Goal: Task Accomplishment & Management: Complete application form

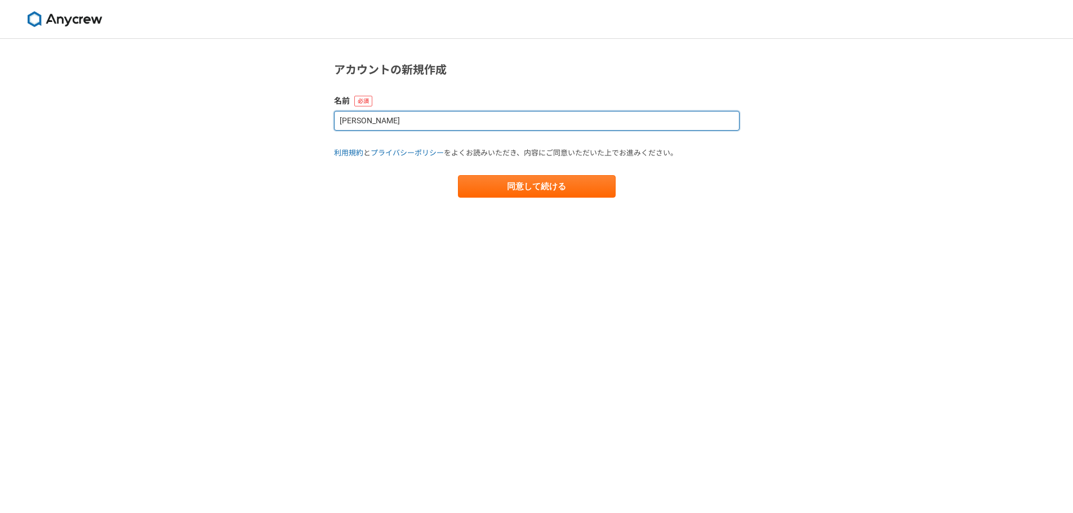
click at [403, 119] on input "[PERSON_NAME]" at bounding box center [537, 121] width 406 height 20
type input "K"
type input "な"
type input "け"
type input "k"
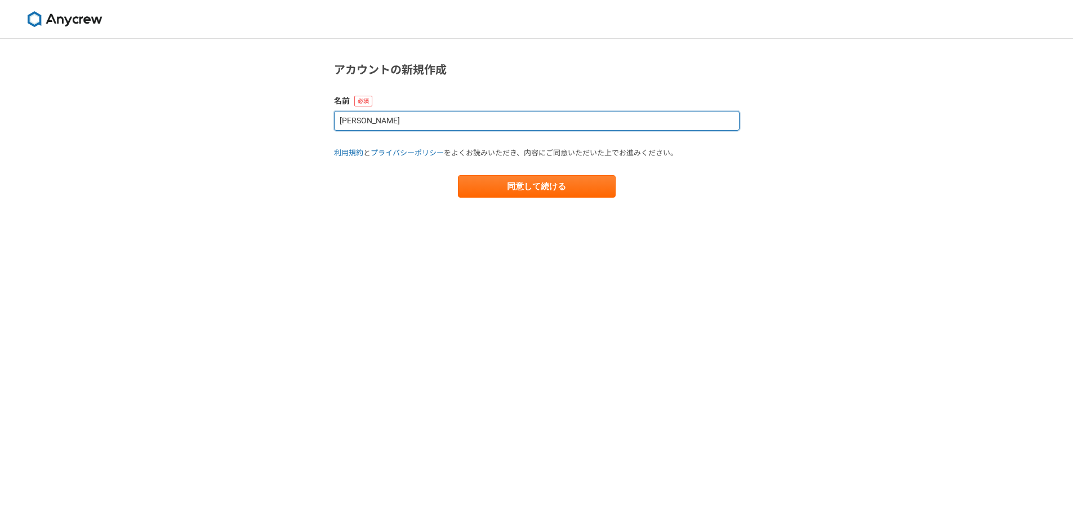
type input "[PERSON_NAME]"
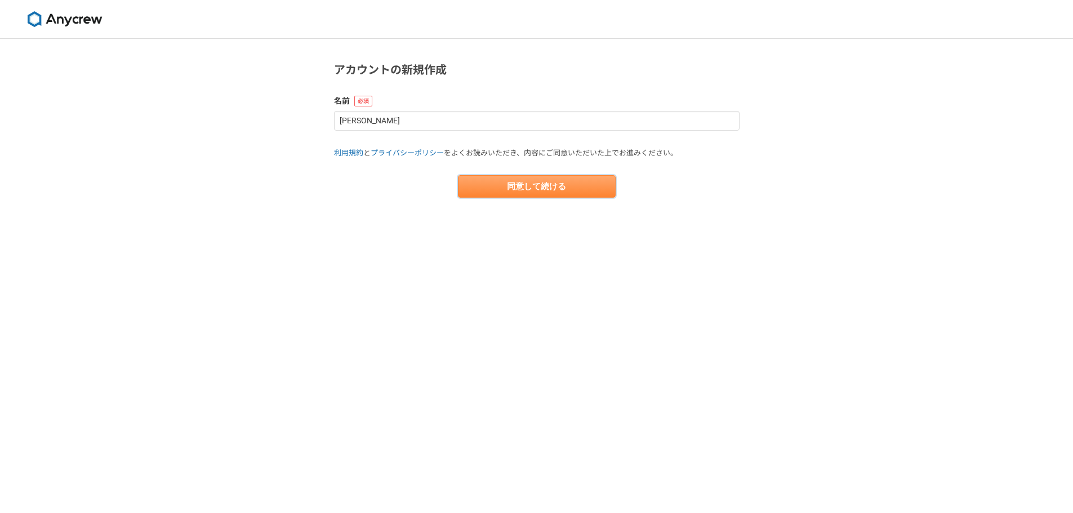
click at [516, 189] on button "同意して続ける" at bounding box center [537, 186] width 158 height 23
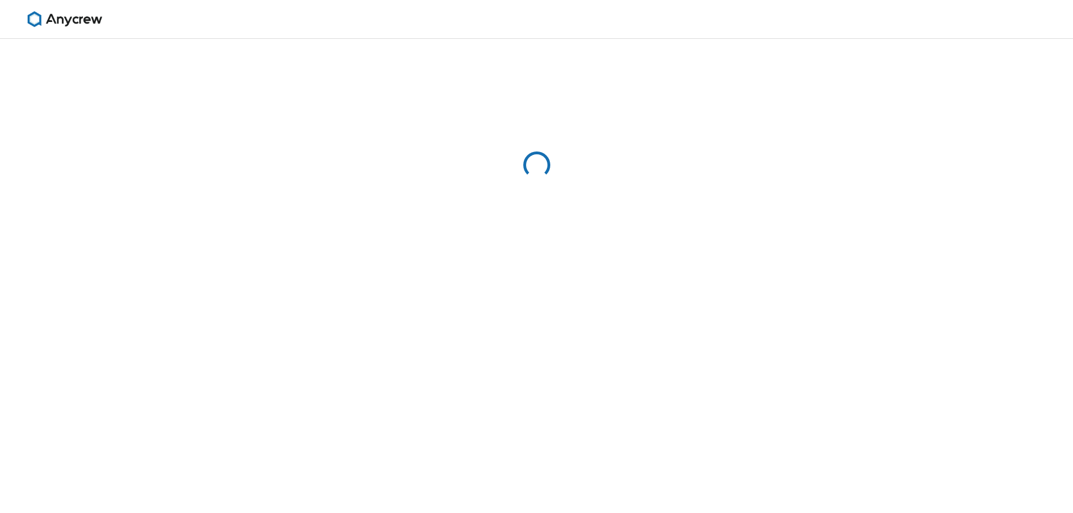
select select "13"
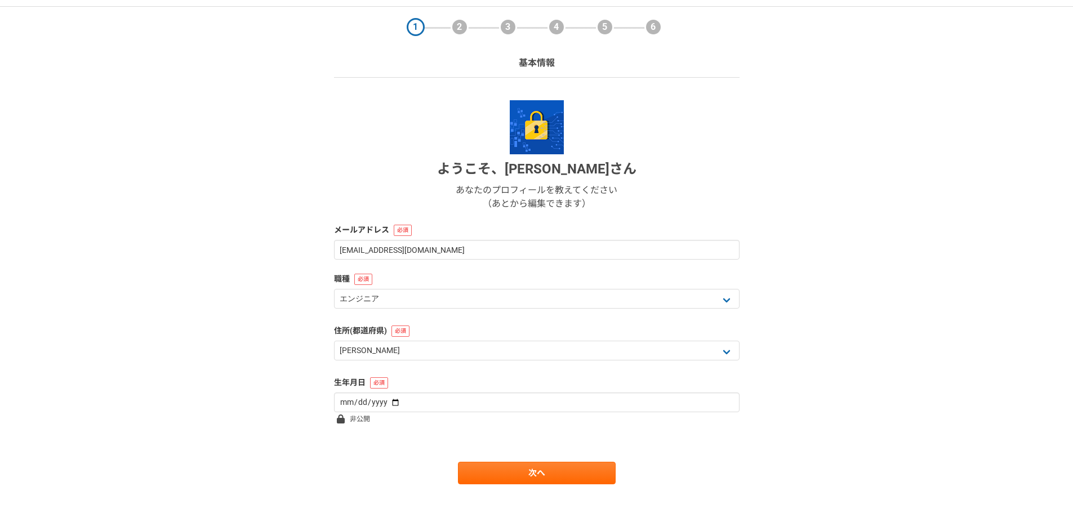
scroll to position [48, 0]
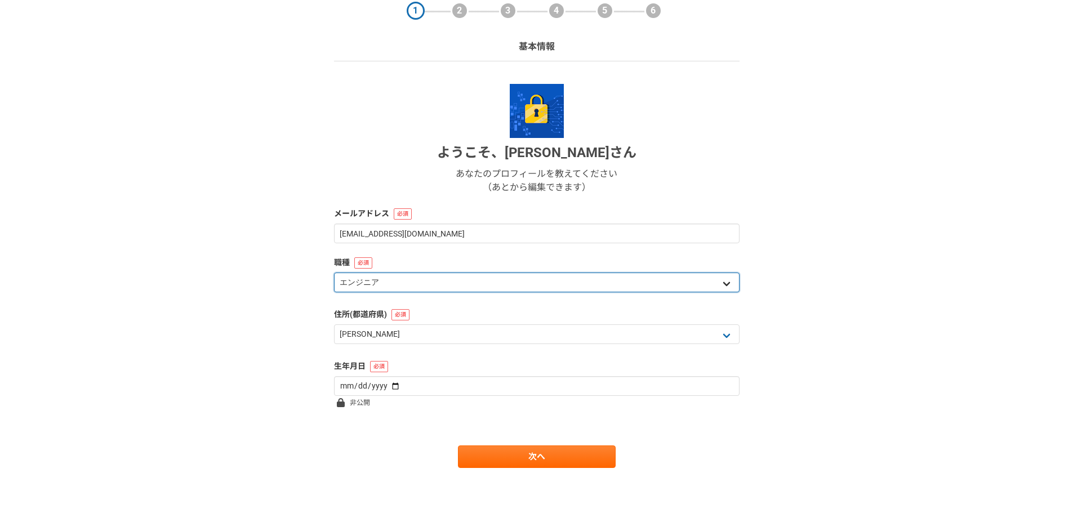
click at [599, 287] on select "エンジニア デザイナー ライター 営業 マーケティング 企画・事業開発 バックオフィス その他" at bounding box center [537, 283] width 406 height 20
select select "8"
click at [334, 273] on select "エンジニア デザイナー ライター 営業 マーケティング 企画・事業開発 バックオフィス その他" at bounding box center [537, 283] width 406 height 20
click at [443, 287] on select "エンジニア デザイナー ライター 営業 マーケティング 企画・事業開発 バックオフィス その他" at bounding box center [537, 283] width 406 height 20
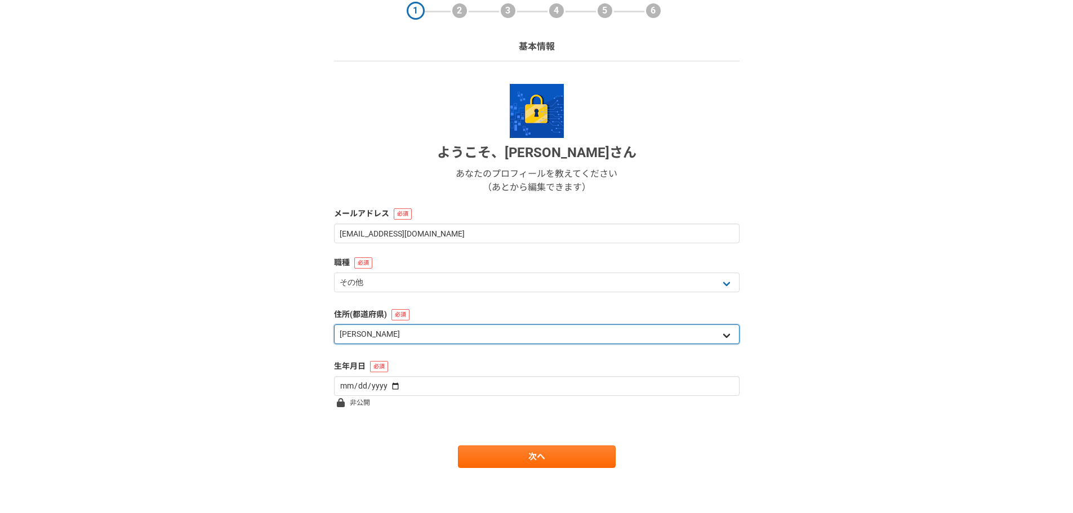
click at [425, 341] on select "北海道 青森県 岩手県 宮城県 秋田県 山形県 福島県 茨城県 栃木県 群馬県 埼玉県 千葉県 東京都 神奈川県 新潟県 富山県 石川県 福井県 山梨県 長野…" at bounding box center [537, 335] width 406 height 20
select select "27"
click at [334, 325] on select "北海道 青森県 岩手県 宮城県 秋田県 山形県 福島県 茨城県 栃木県 群馬県 埼玉県 千葉県 東京都 神奈川県 新潟県 富山県 石川県 福井県 山梨県 長野…" at bounding box center [537, 335] width 406 height 20
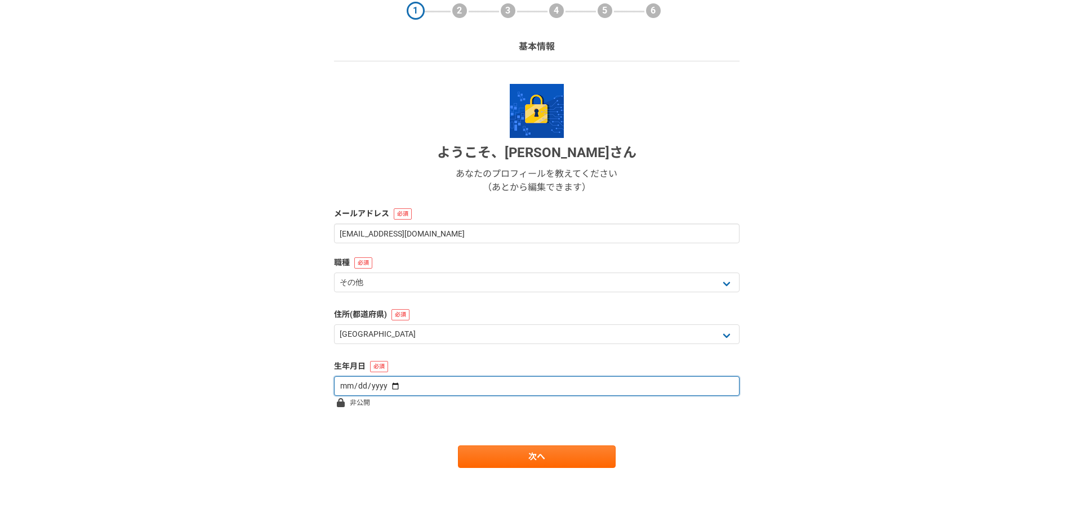
click at [414, 385] on input "date" at bounding box center [537, 386] width 406 height 20
click at [386, 388] on input "date" at bounding box center [537, 386] width 406 height 20
click at [350, 390] on input "date" at bounding box center [537, 386] width 406 height 20
type input "1992-04-25"
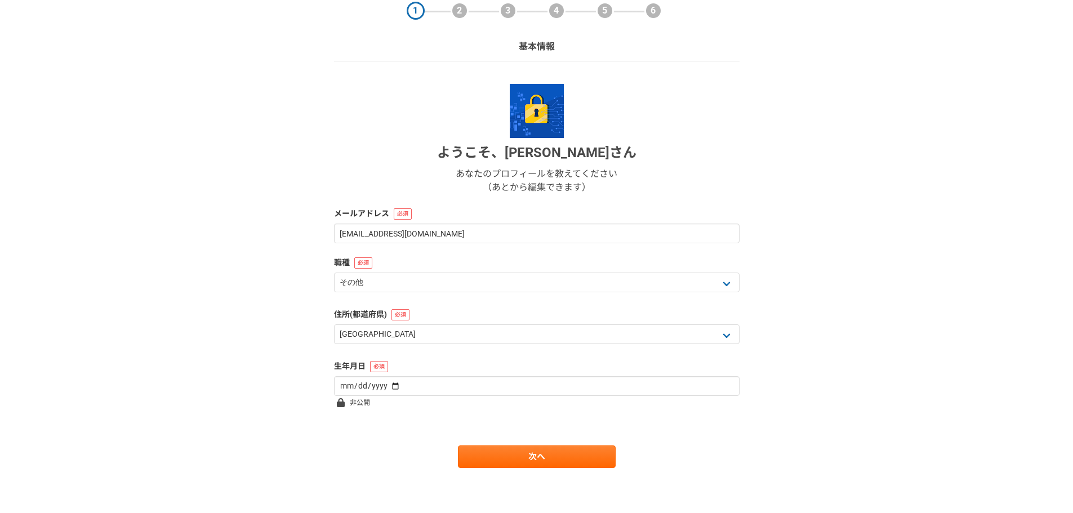
click at [428, 420] on form "ようこそ、 Keiji Naramoto さん あなたのプロフィールを教えてください （あとから編集できます） メールアドレス keijifootball@g…" at bounding box center [537, 276] width 406 height 384
click at [514, 456] on link "次へ" at bounding box center [537, 457] width 158 height 23
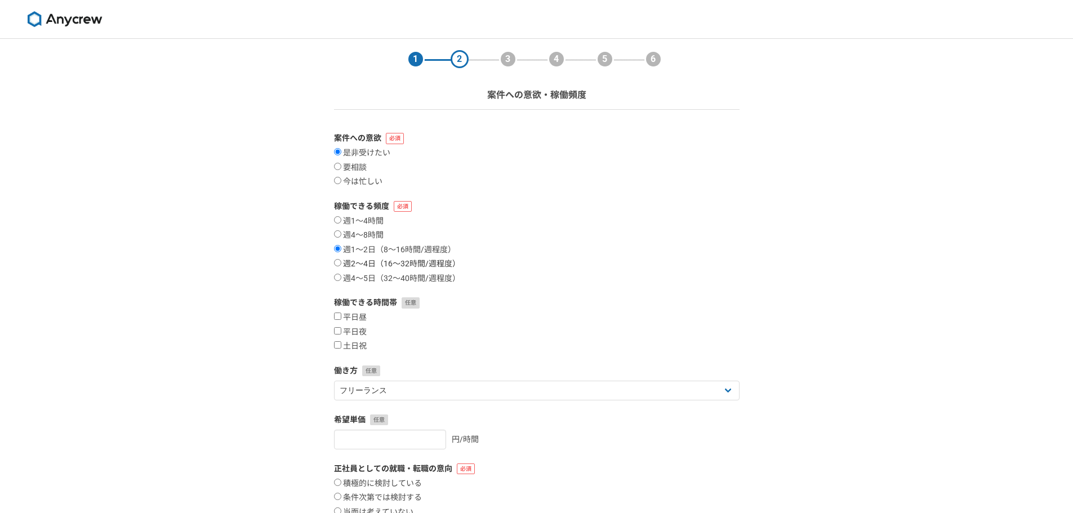
click at [335, 262] on input "週2〜4日（16〜32時間/週程度）" at bounding box center [337, 262] width 7 height 7
radio input "true"
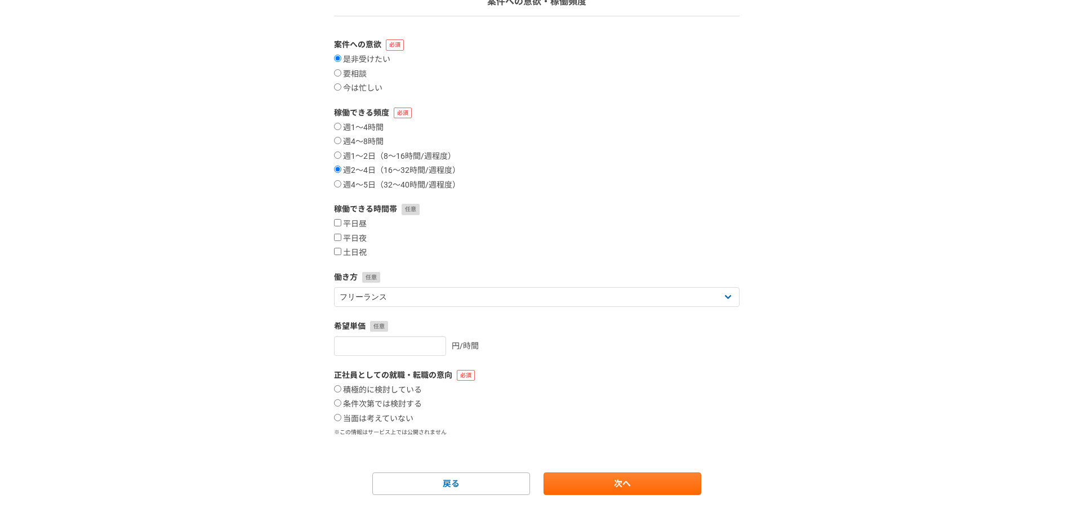
scroll to position [113, 0]
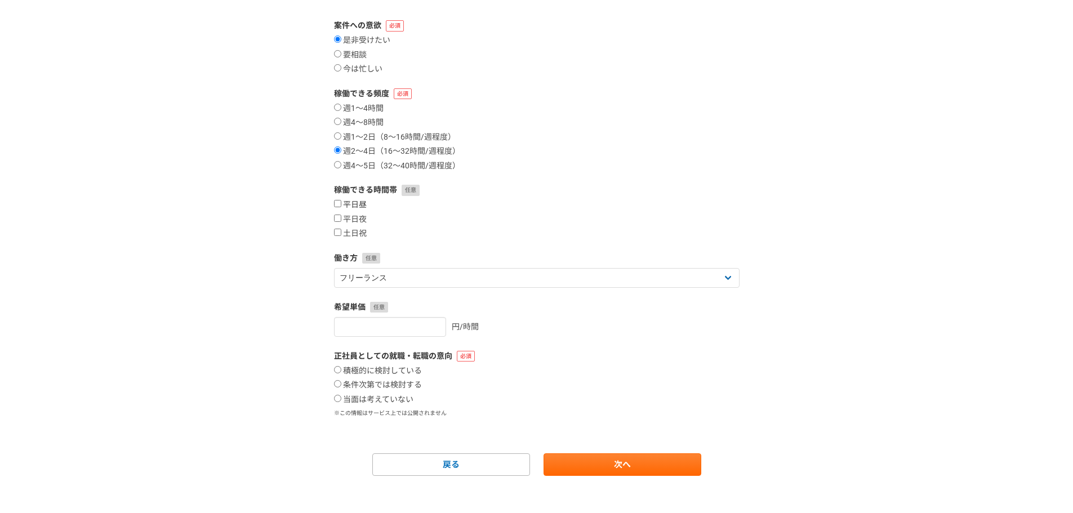
click at [339, 203] on input "平日昼" at bounding box center [337, 203] width 7 height 7
checkbox input "true"
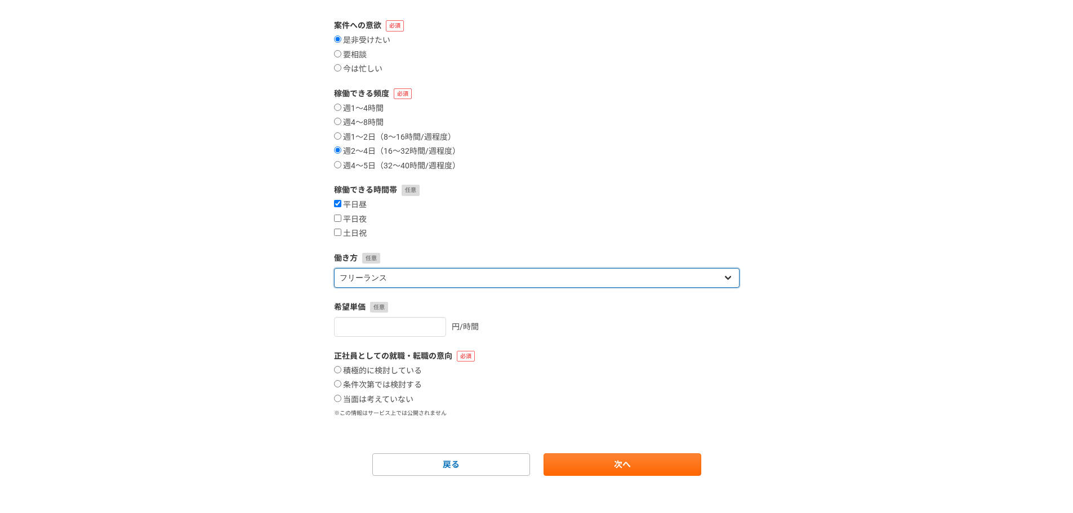
click at [407, 281] on select "フリーランス 副業 その他" at bounding box center [537, 278] width 406 height 20
click at [334, 268] on select "フリーランス 副業 その他" at bounding box center [537, 278] width 406 height 20
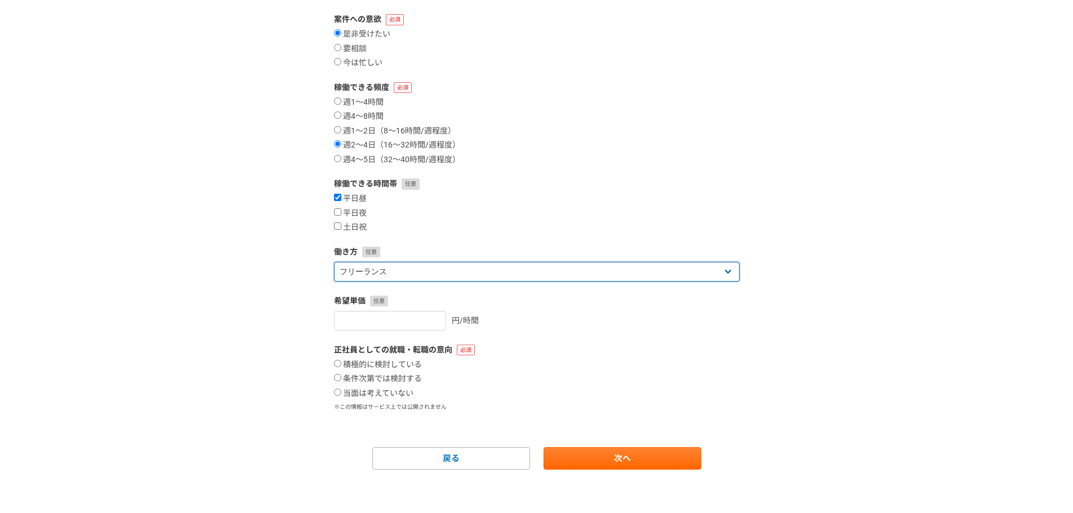
scroll to position [121, 0]
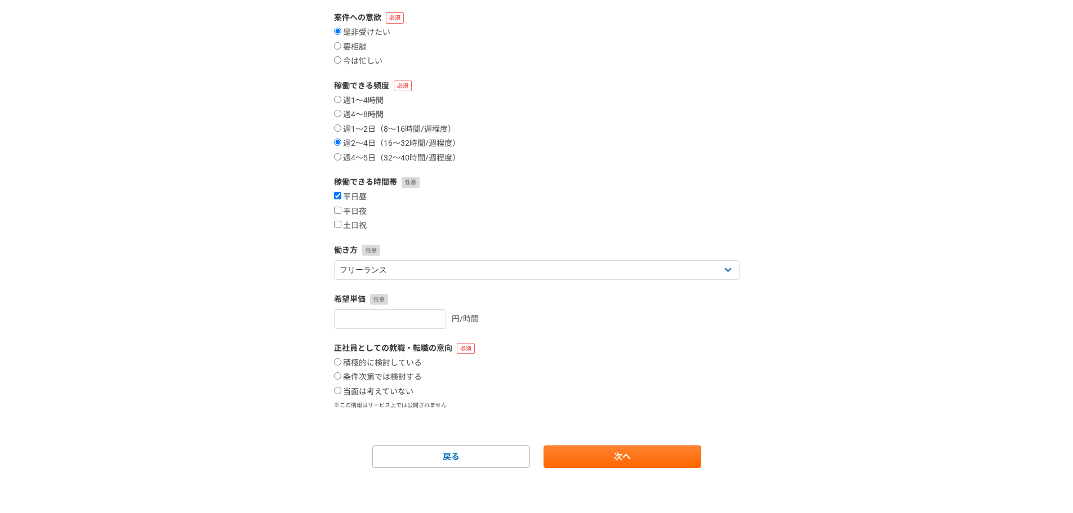
click at [334, 393] on input "当面は考えていない" at bounding box center [337, 390] width 7 height 7
radio input "true"
click at [620, 451] on link "次へ" at bounding box center [623, 457] width 158 height 23
select select
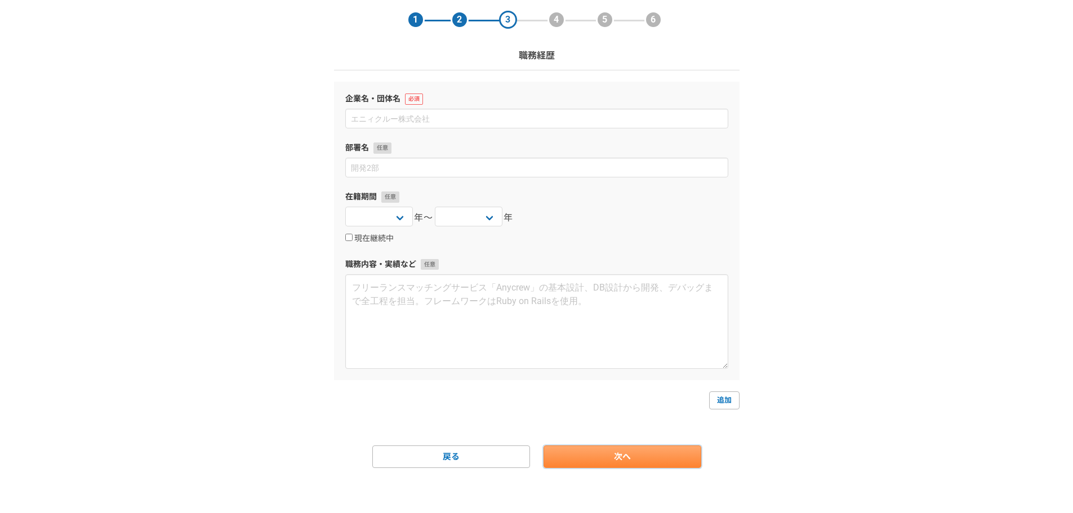
scroll to position [0, 0]
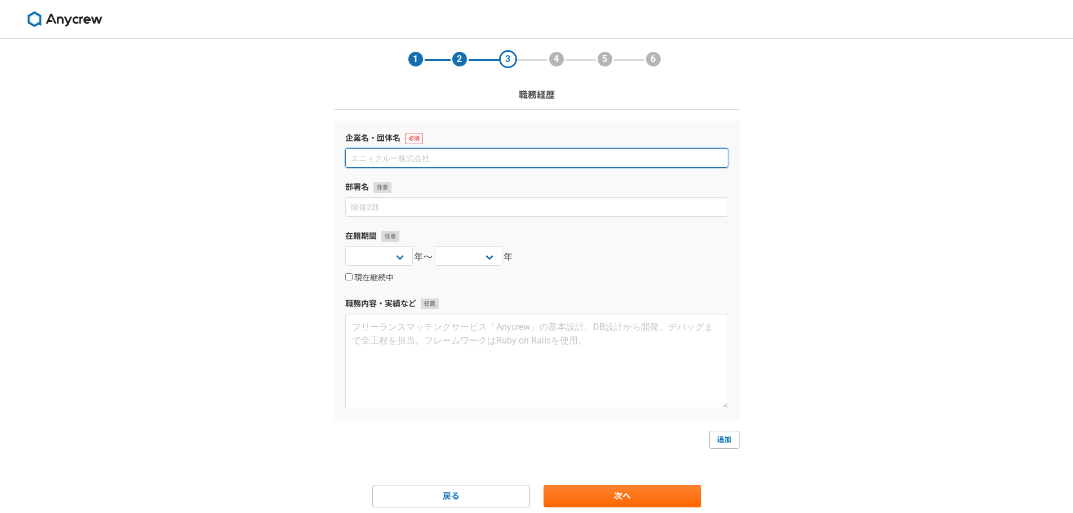
click at [446, 157] on input at bounding box center [536, 158] width 383 height 20
type input "k"
type input "株式会社アスリード"
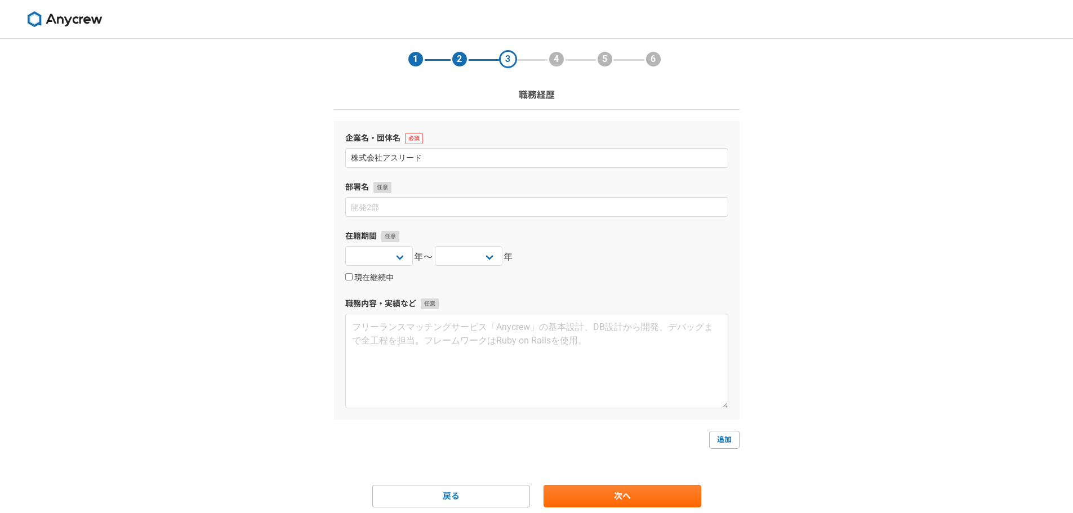
click at [263, 223] on div "1 2 3 4 5 6 職務経歴 企業名・団体名 株式会社アスリード 部署名 在籍期間 2025 2024 2023 2022 2021 2020 2019 …" at bounding box center [536, 296] width 1073 height 514
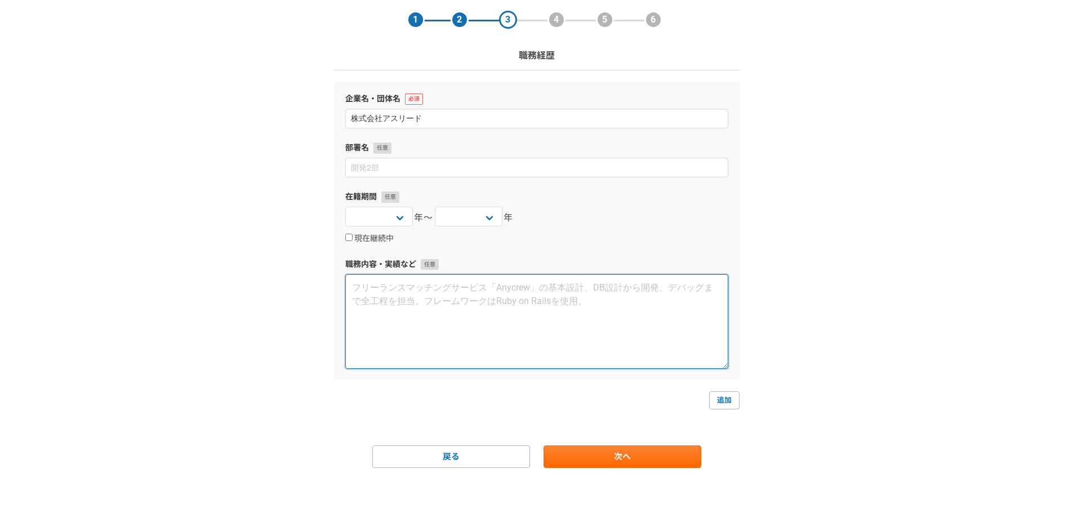
click at [371, 279] on textarea at bounding box center [536, 321] width 383 height 95
type textarea "財"
type textarea "ざ"
type textarea "き"
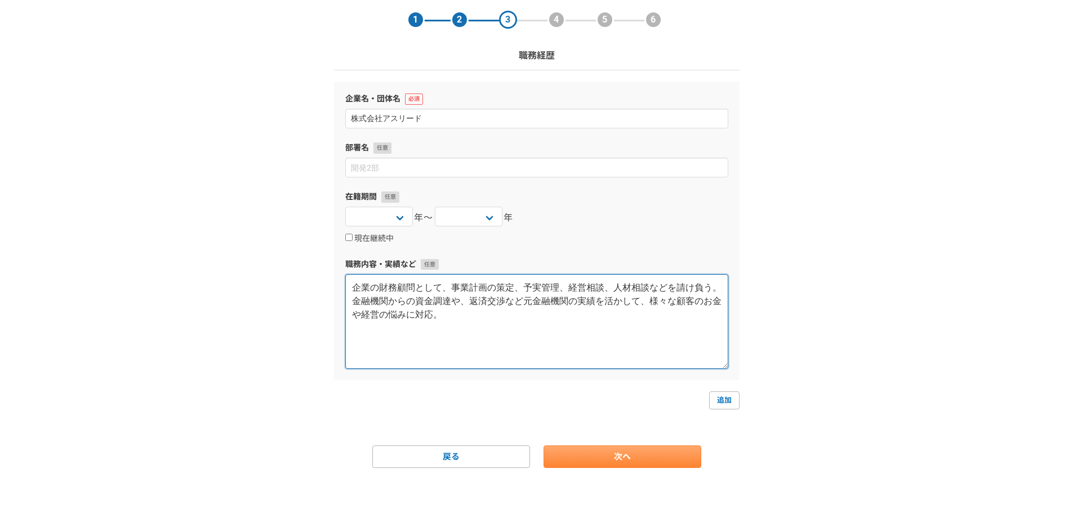
type textarea "企業の財務顧問として、事業計画の策定、予実管理、経営相談、人材相談などを請け負う。金融機関からの資金調達や、返済交渉など元金融機関の実績を活かして、様々な顧客…"
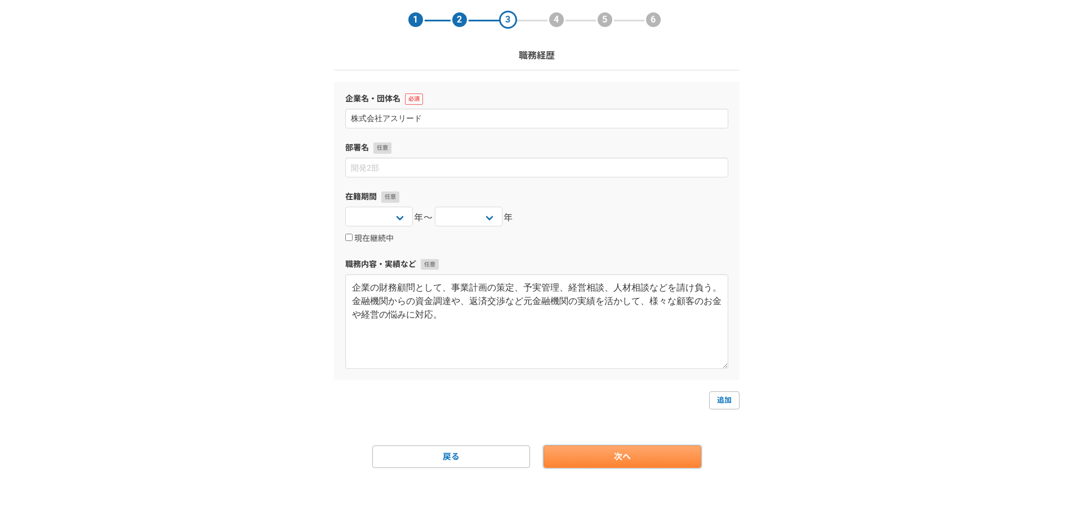
click at [643, 447] on link "次へ" at bounding box center [623, 457] width 158 height 23
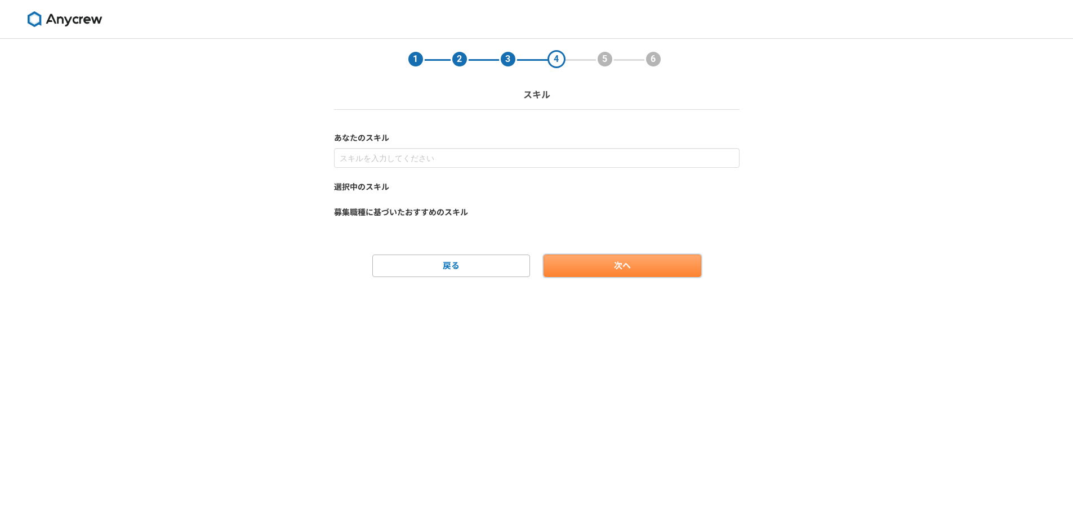
scroll to position [0, 0]
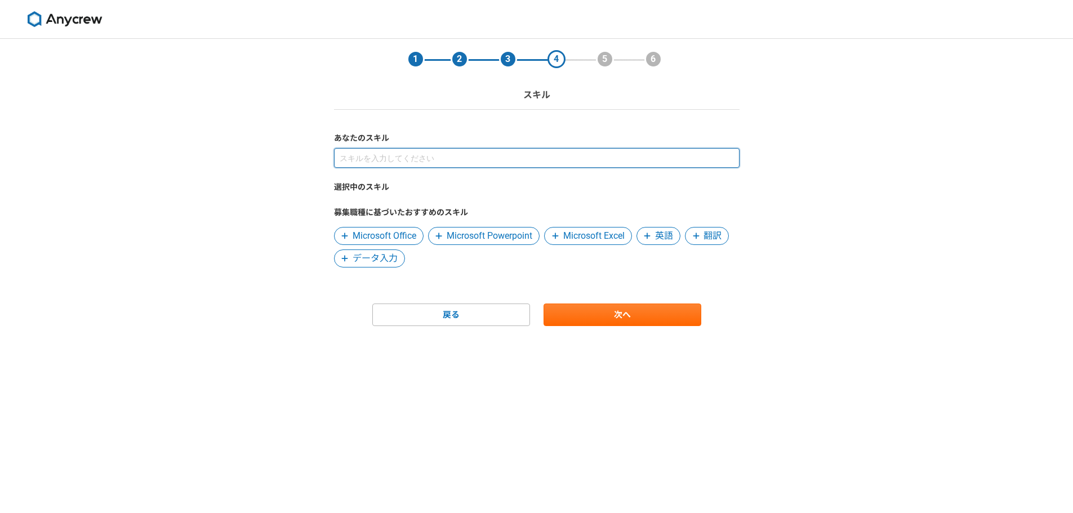
click at [372, 162] on input at bounding box center [537, 158] width 406 height 20
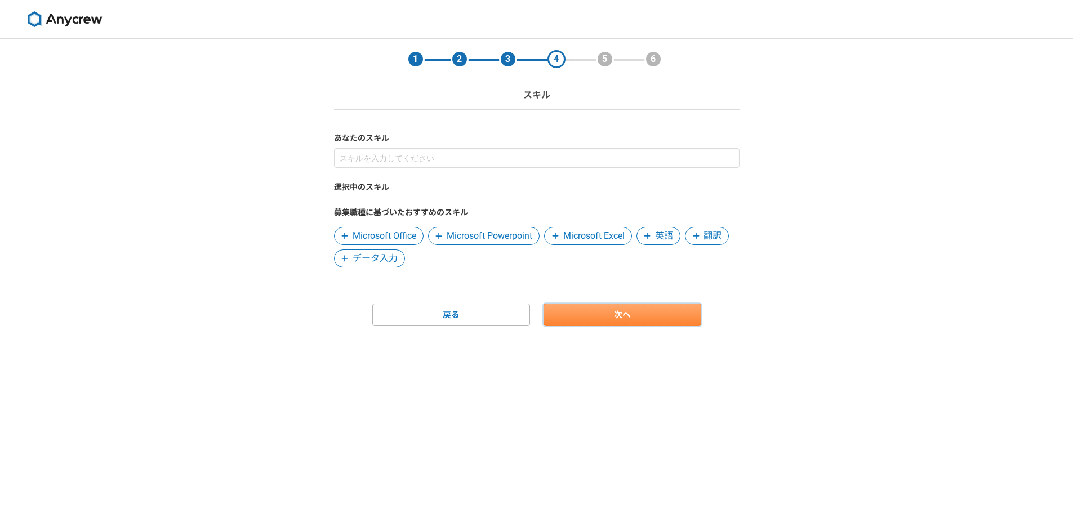
click at [595, 313] on link "次へ" at bounding box center [623, 315] width 158 height 23
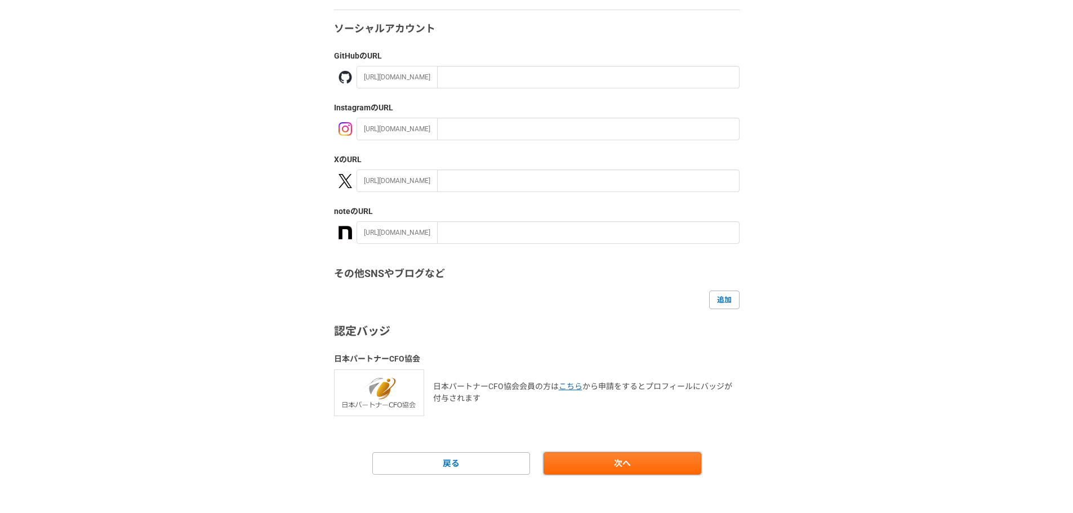
scroll to position [106, 0]
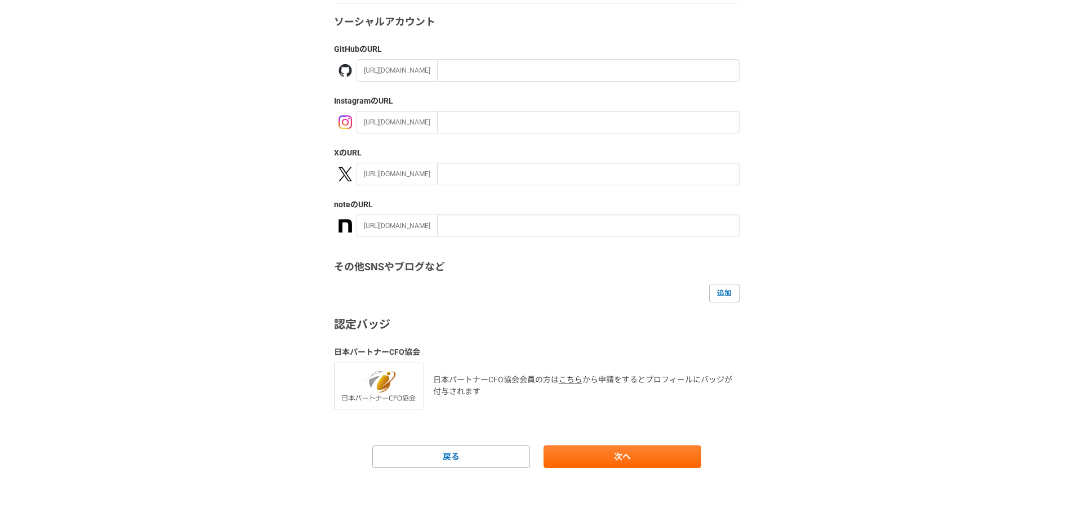
click at [561, 383] on link "こちら" at bounding box center [571, 379] width 24 height 9
click at [634, 447] on link "次へ" at bounding box center [623, 457] width 158 height 23
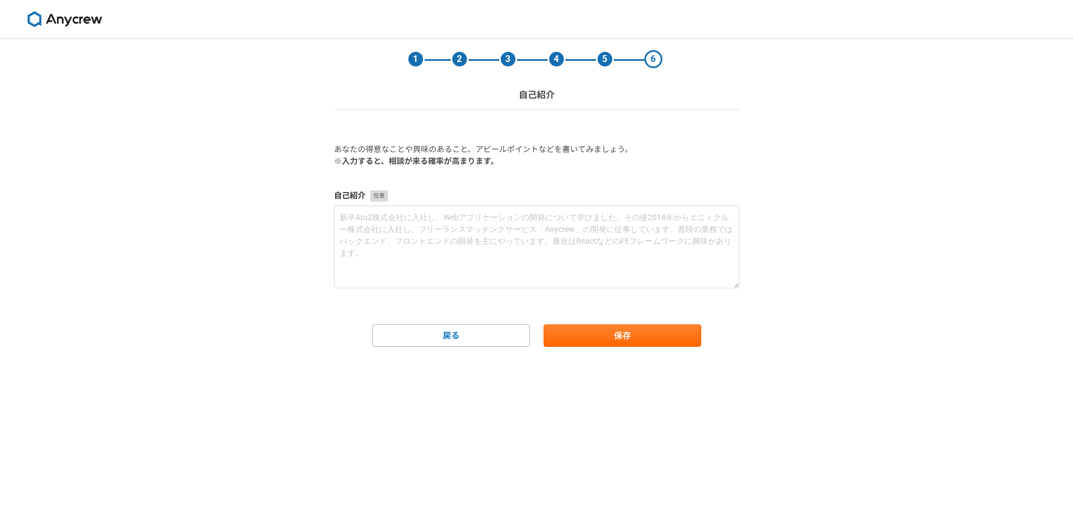
scroll to position [0, 0]
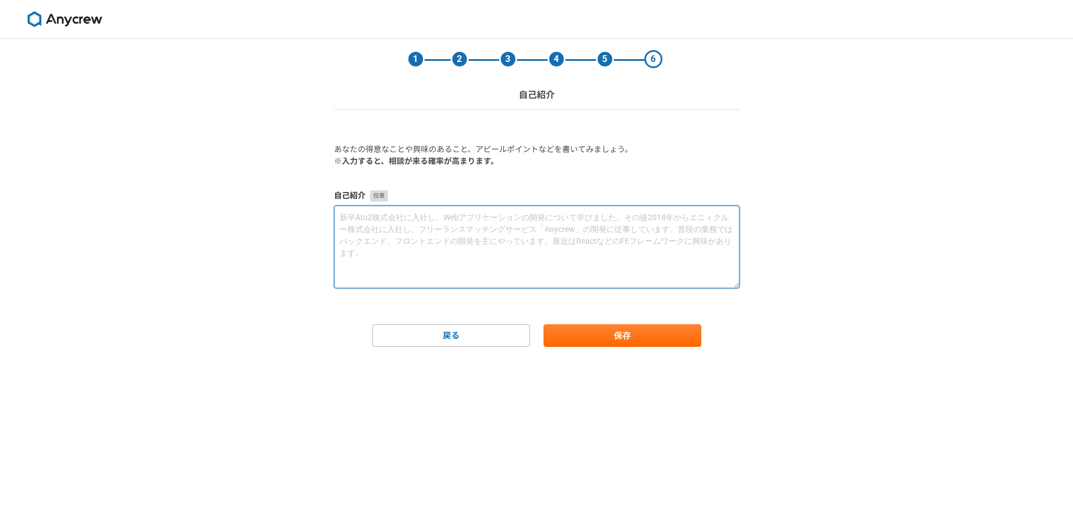
click at [514, 252] on textarea at bounding box center [537, 247] width 406 height 83
type textarea "お"
click at [563, 255] on textarea at bounding box center [537, 247] width 406 height 83
paste textarea "大阪の信用金庫に入社し、企業の融資や経営相談を主に受けておりました。長く一つのお客様と携わることができないといった点や、成績に追われ企業にとって本当に良い融資…"
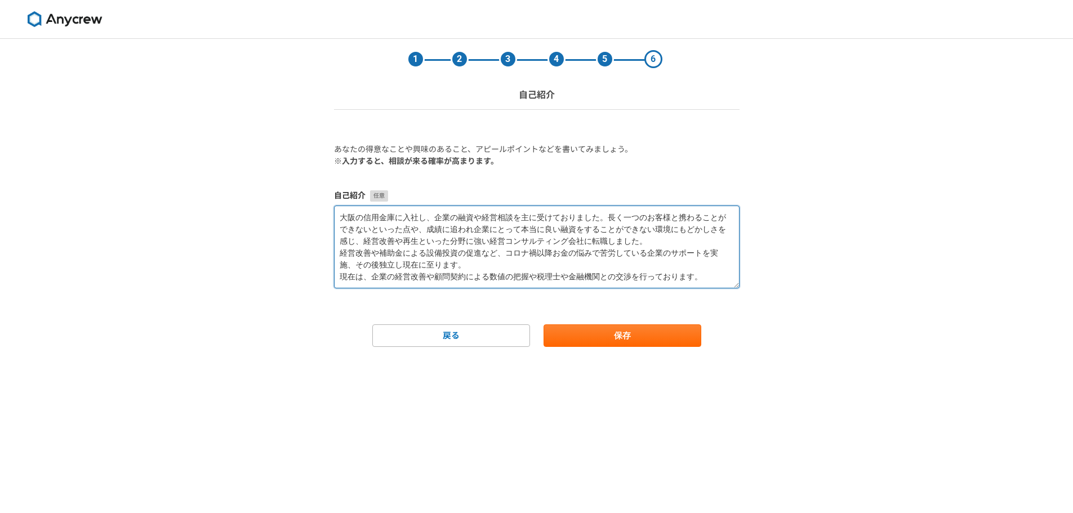
scroll to position [6, 0]
type textarea "大阪の信用金庫に入社し、企業の融資や経営相談を主に受けておりました。長く一つのお客様と携わることができないといった点や、成績に追われ企業にとって本当に良い融資…"
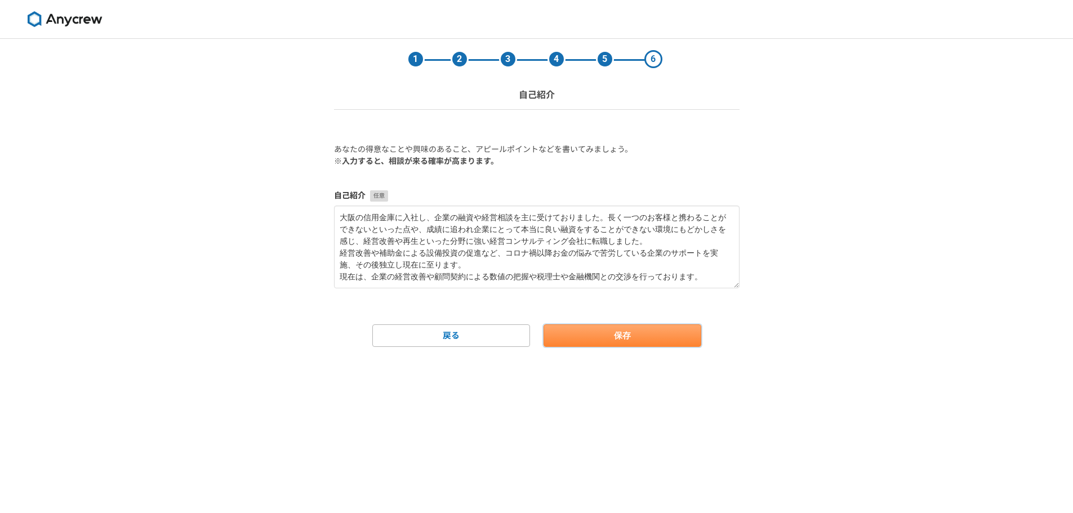
click at [576, 341] on button "保存" at bounding box center [623, 336] width 158 height 23
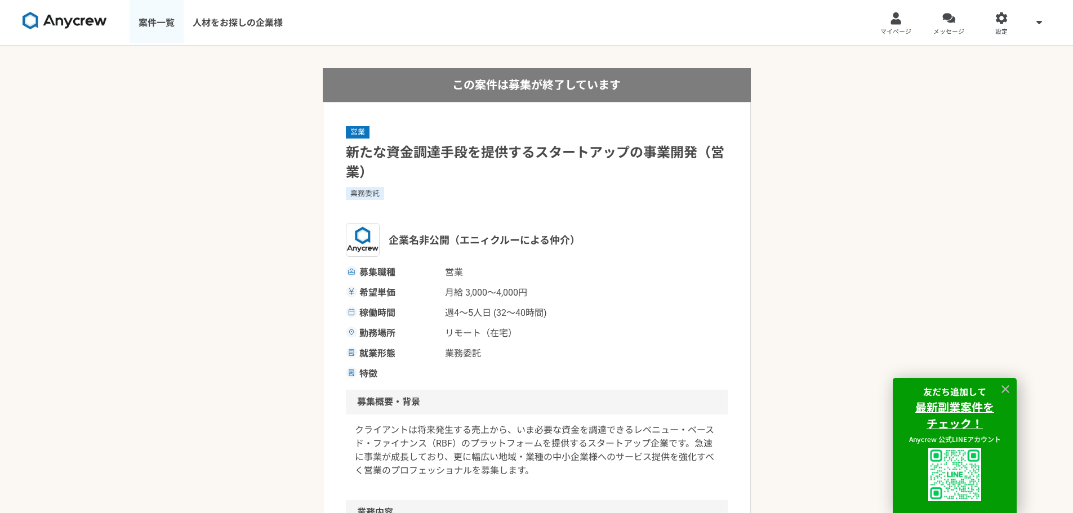
click at [159, 24] on link "案件一覧" at bounding box center [157, 22] width 54 height 45
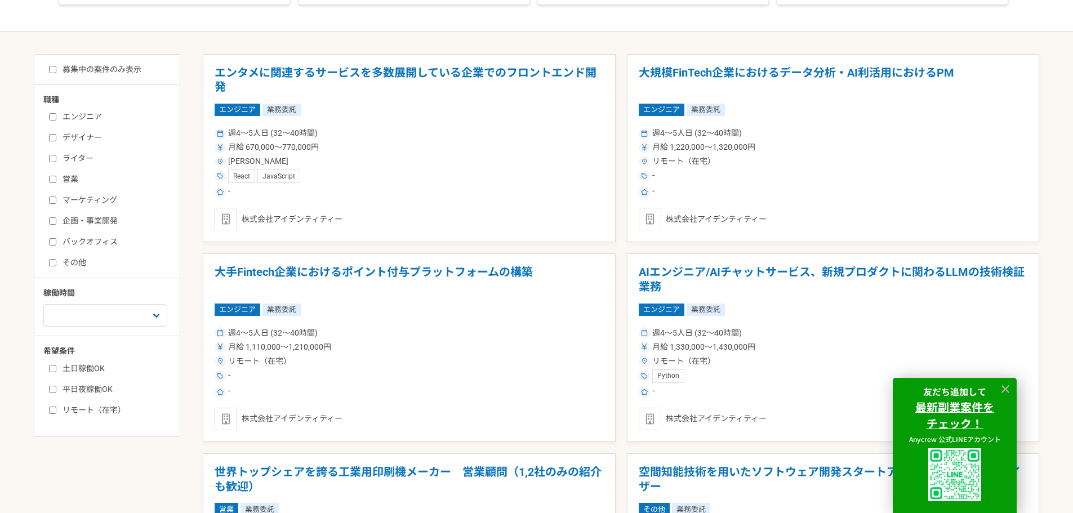
scroll to position [225, 0]
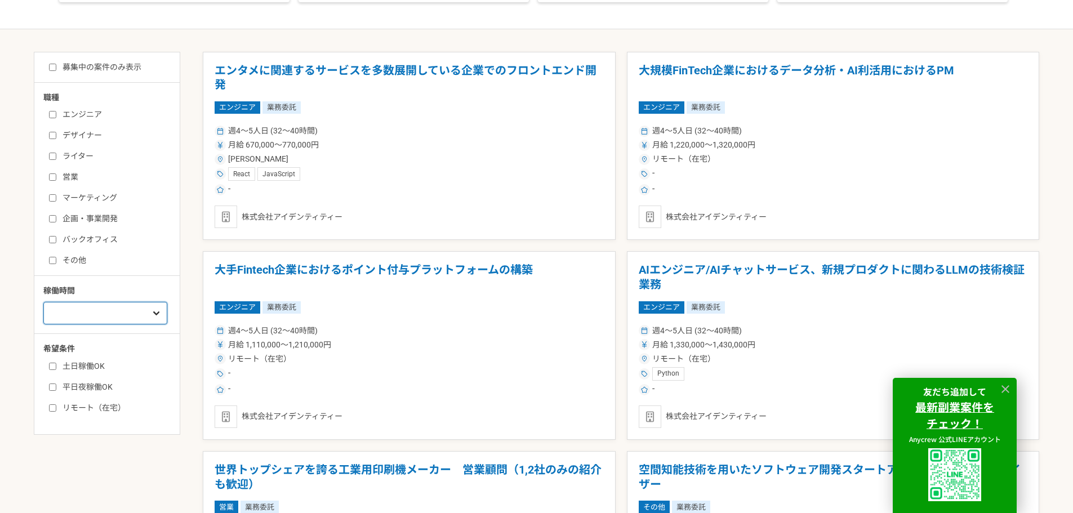
click at [53, 313] on select "週1人日（8時間）以下 週2人日（16時間）以下 週3人日（24時間）以下 週4人日（32時間）以下 週5人日（40時間）以下" at bounding box center [105, 313] width 124 height 23
click at [47, 262] on div "エンジニア デザイナー ライター 営業 マーケティング 企画・事業開発 バックオフィス その他" at bounding box center [110, 185] width 135 height 161
click at [55, 261] on input "その他" at bounding box center [52, 260] width 7 height 7
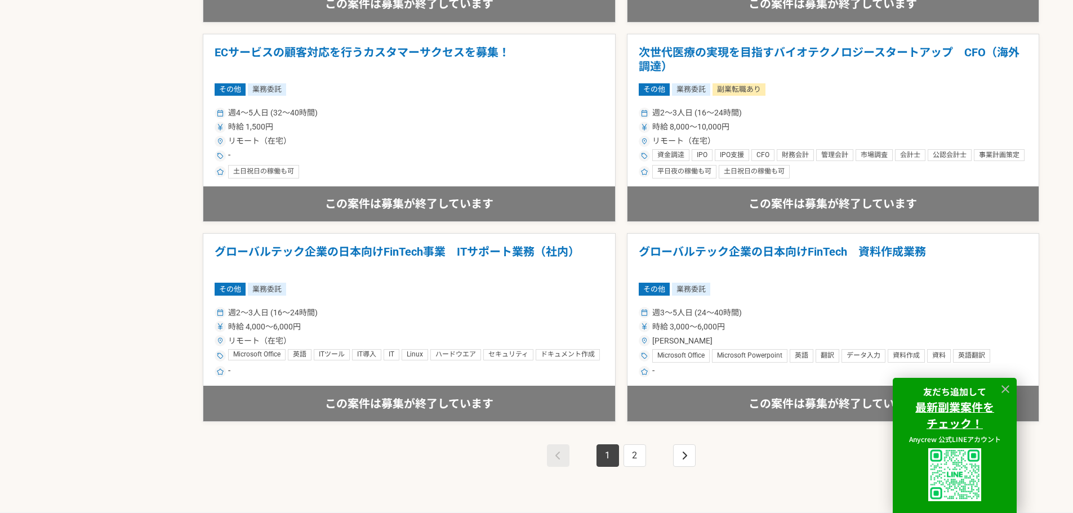
scroll to position [1859, 0]
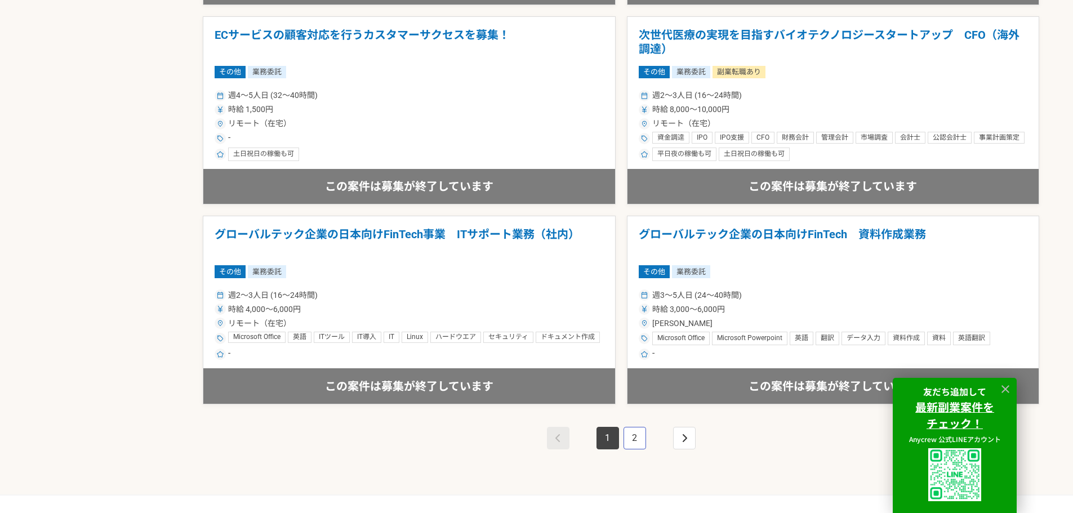
click at [634, 443] on link "2" at bounding box center [635, 438] width 23 height 23
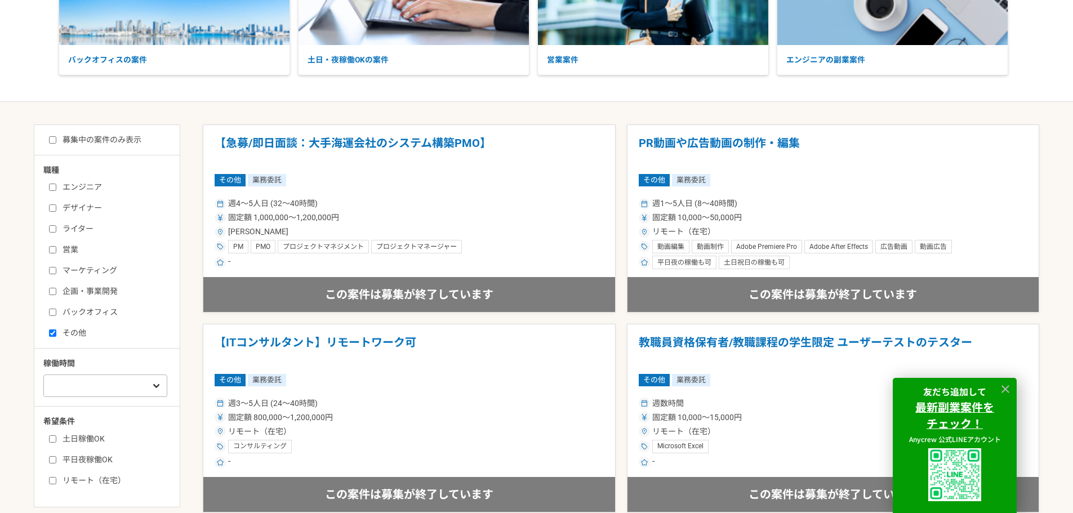
scroll to position [169, 0]
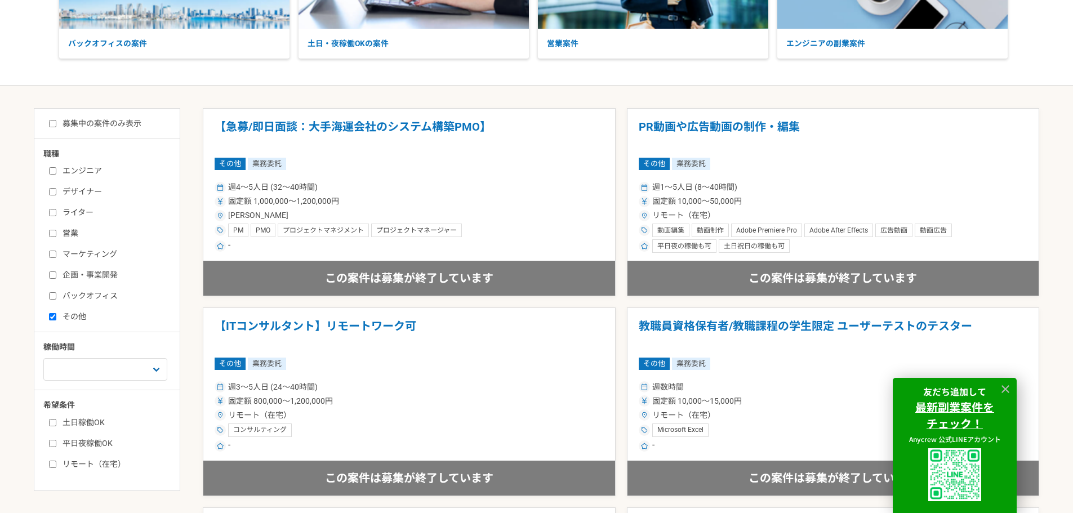
click at [56, 318] on label "その他" at bounding box center [114, 317] width 130 height 12
click at [56, 318] on input "その他" at bounding box center [52, 316] width 7 height 7
checkbox input "false"
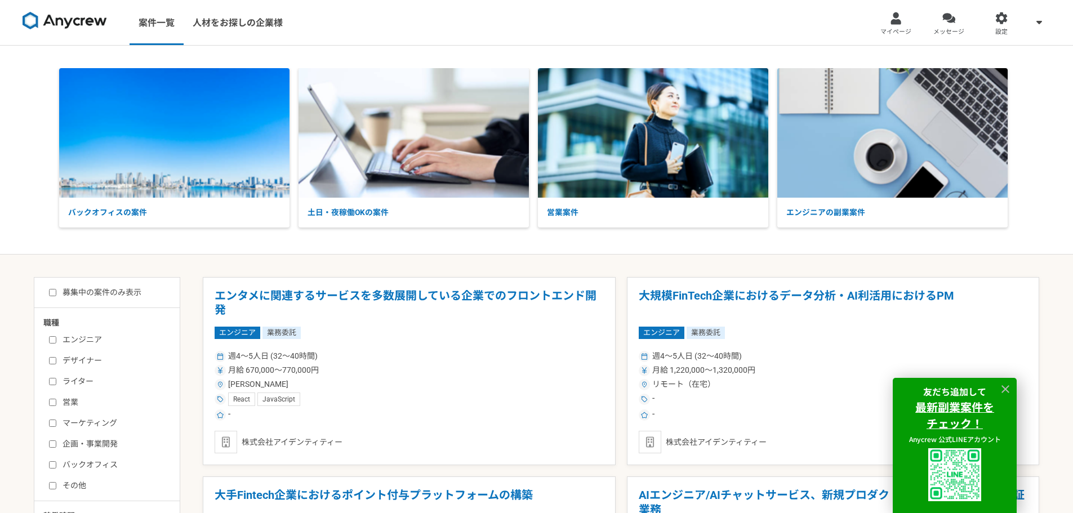
click at [53, 467] on input "バックオフィス" at bounding box center [52, 464] width 7 height 7
checkbox input "true"
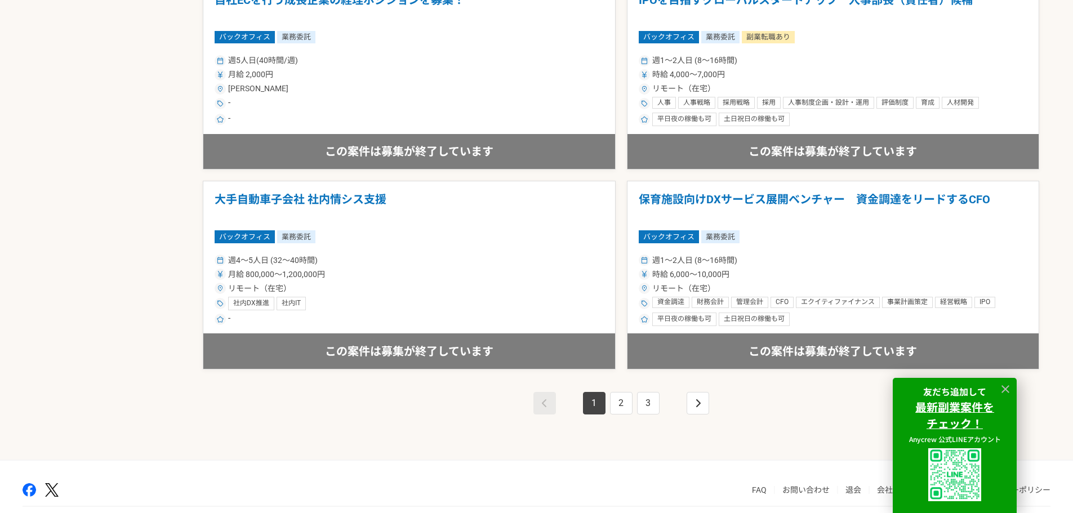
scroll to position [1916, 0]
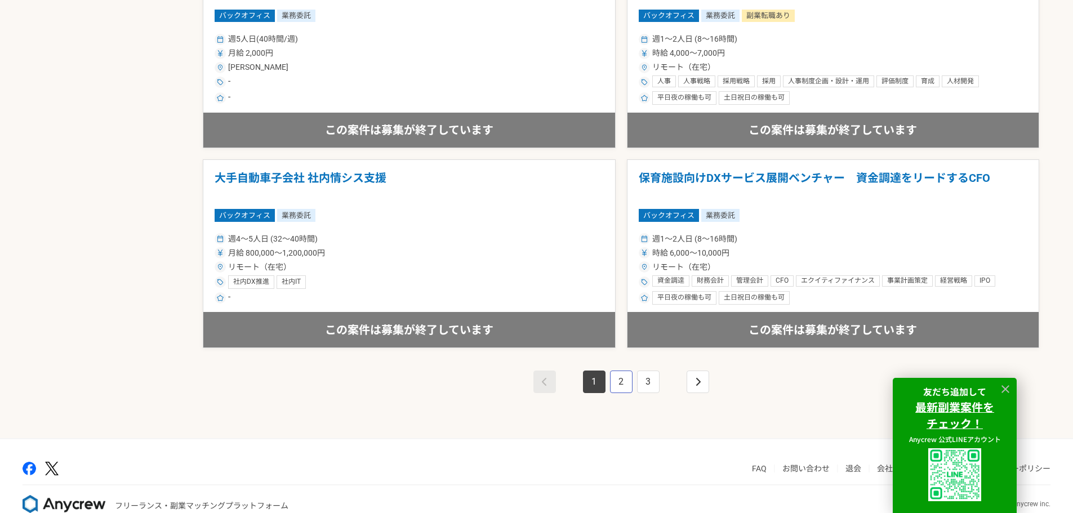
click at [632, 374] on link "2" at bounding box center [621, 382] width 23 height 23
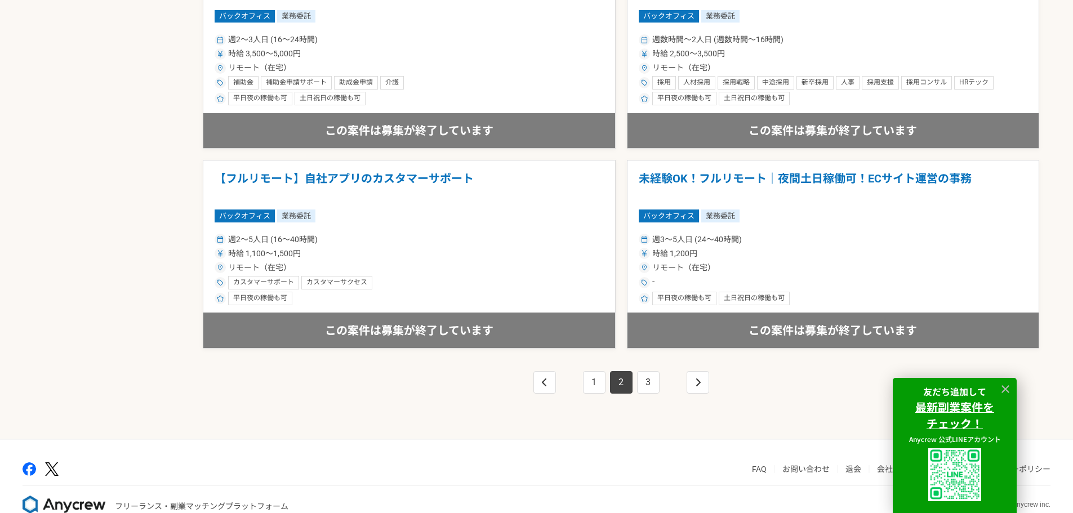
scroll to position [1916, 0]
click at [647, 389] on link "3" at bounding box center [648, 382] width 23 height 23
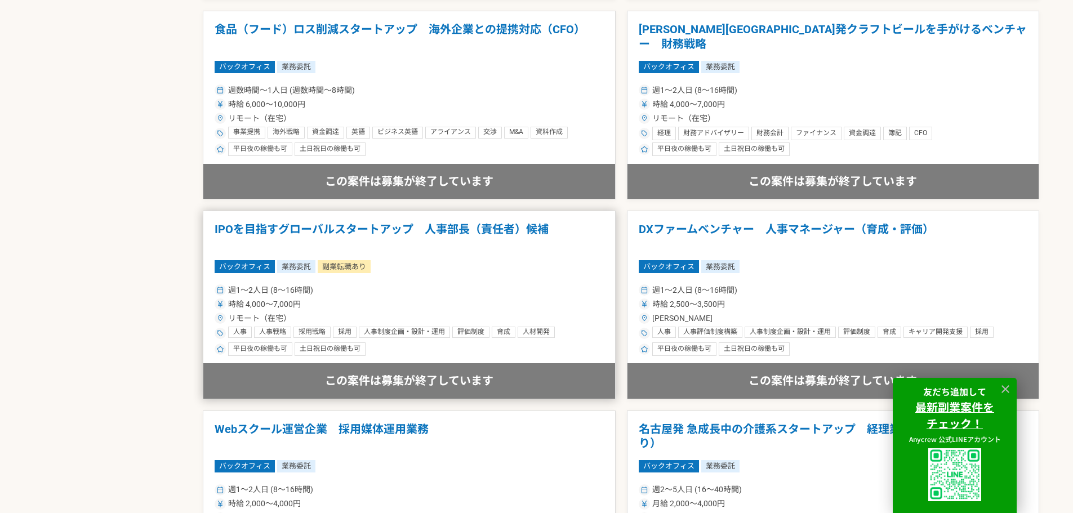
scroll to position [1859, 0]
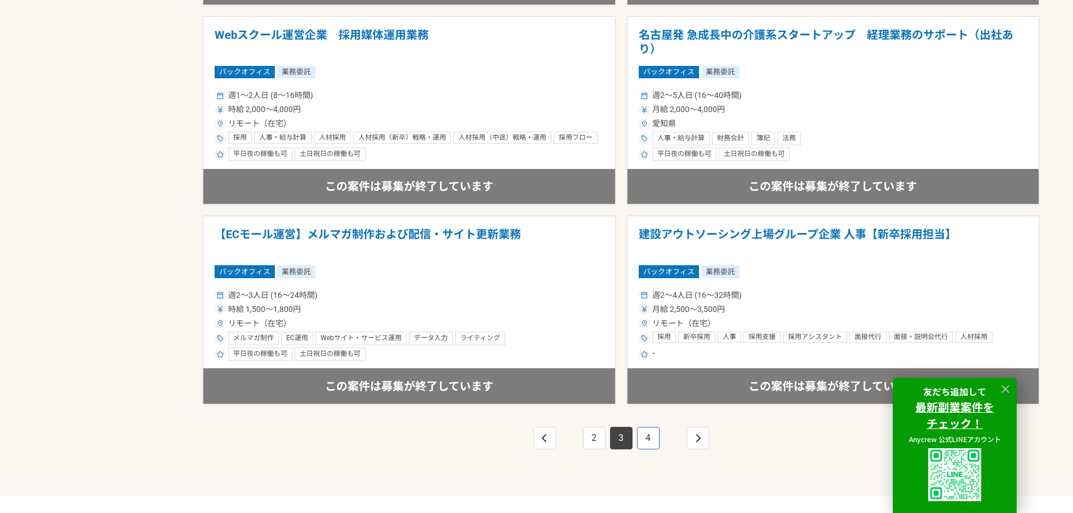
click at [641, 446] on link "4" at bounding box center [648, 438] width 23 height 23
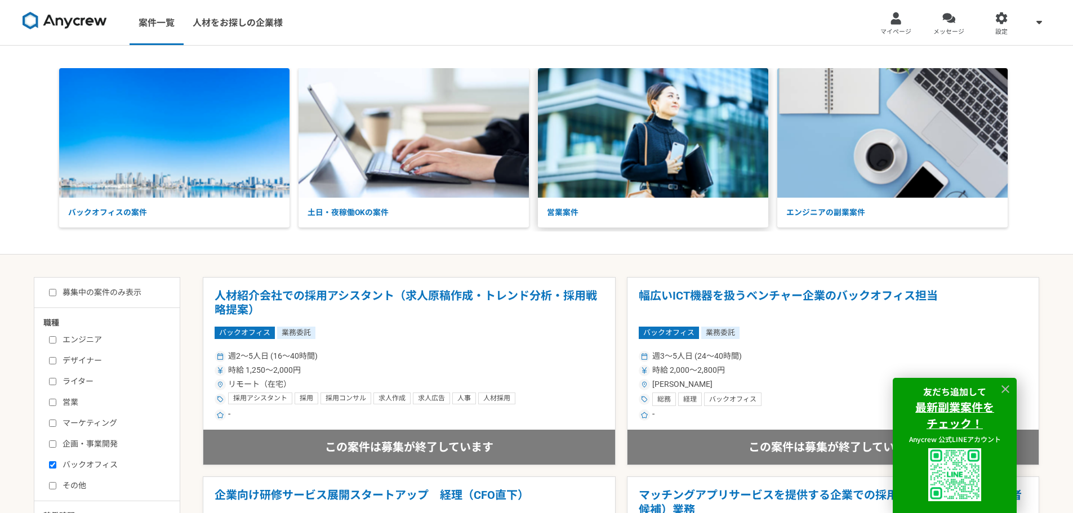
click at [592, 188] on img at bounding box center [653, 133] width 230 height 130
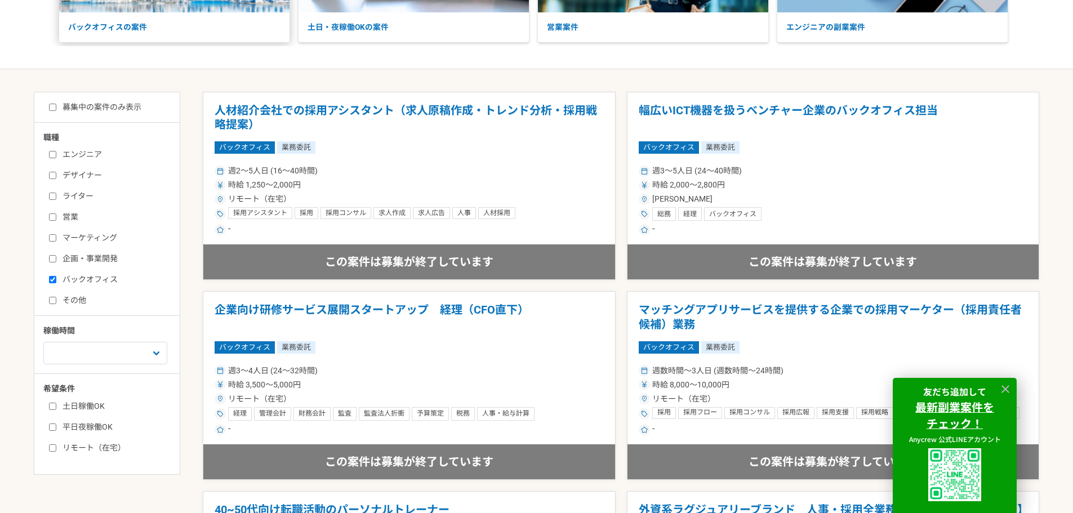
scroll to position [225, 0]
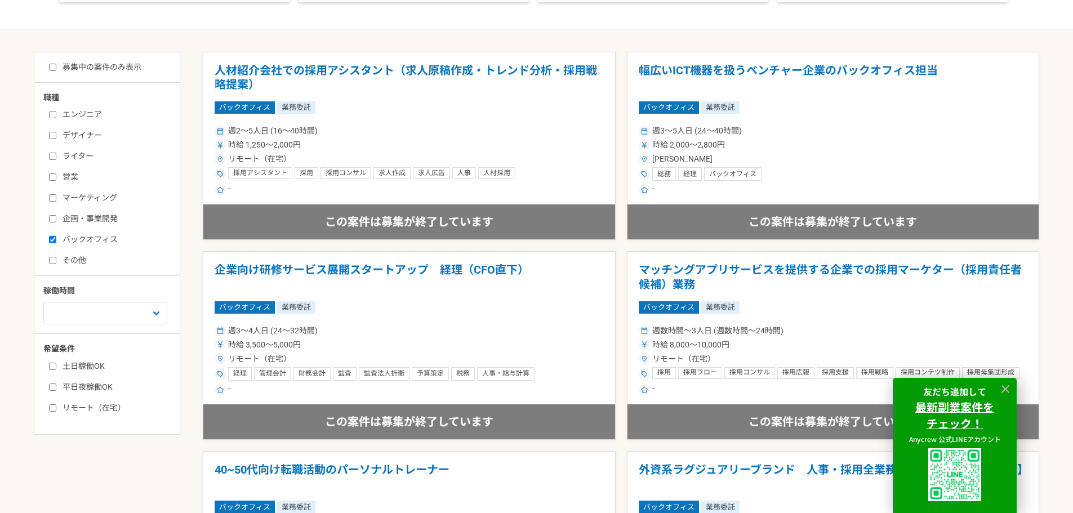
click at [62, 200] on label "マーケティング" at bounding box center [114, 198] width 130 height 12
click at [56, 200] on input "マーケティング" at bounding box center [52, 197] width 7 height 7
checkbox input "true"
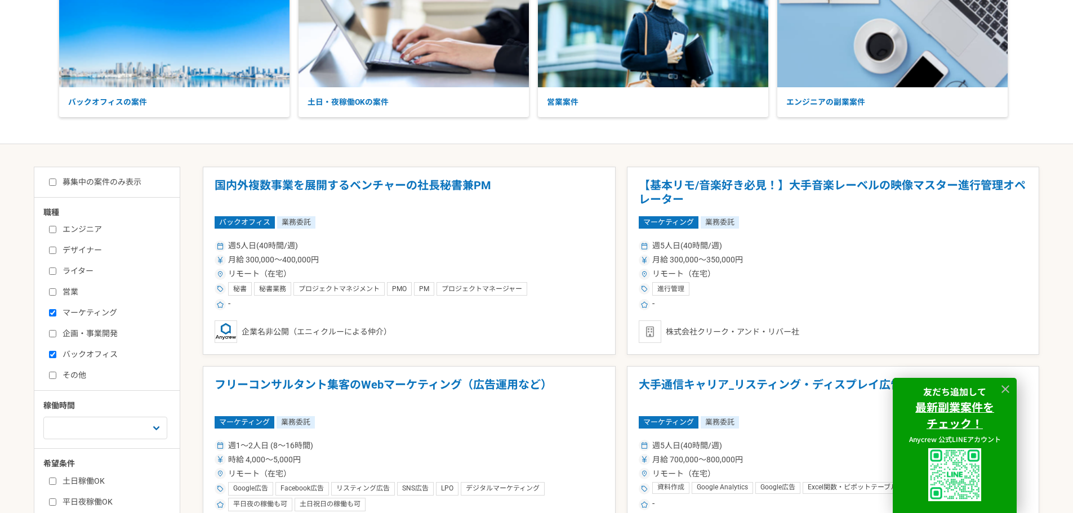
scroll to position [113, 0]
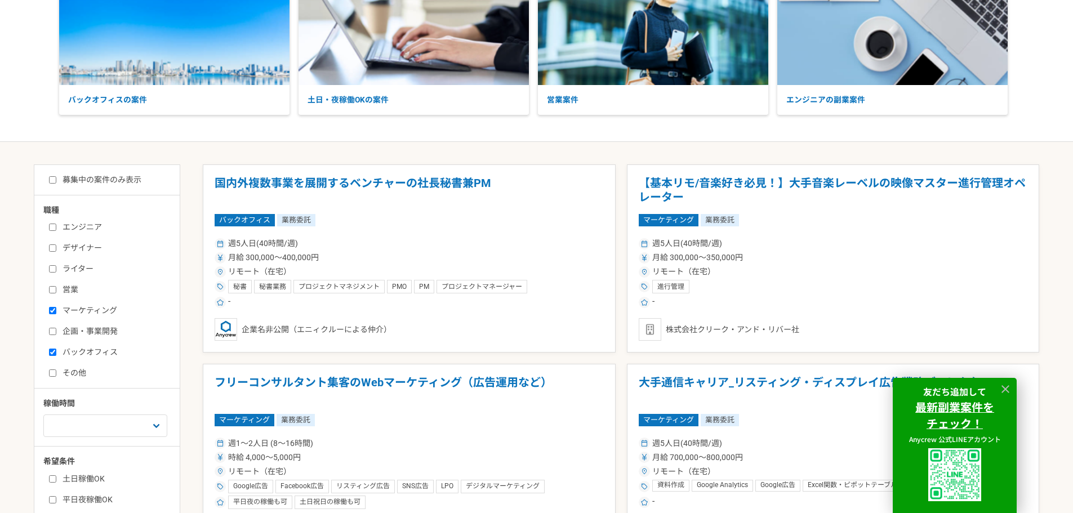
click at [91, 353] on label "バックオフィス" at bounding box center [114, 353] width 130 height 12
click at [56, 353] on input "バックオフィス" at bounding box center [52, 352] width 7 height 7
checkbox input "false"
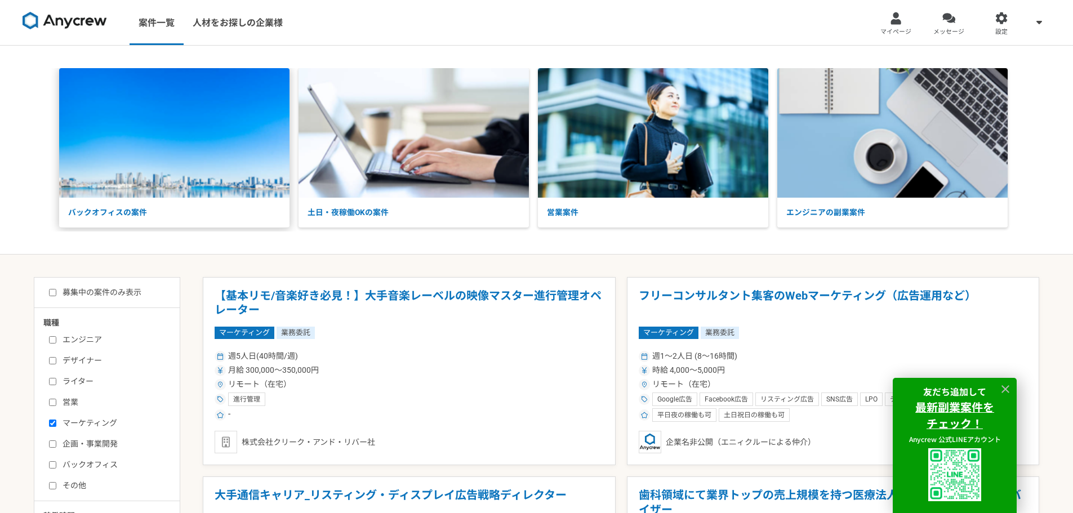
click at [234, 171] on img at bounding box center [174, 133] width 230 height 130
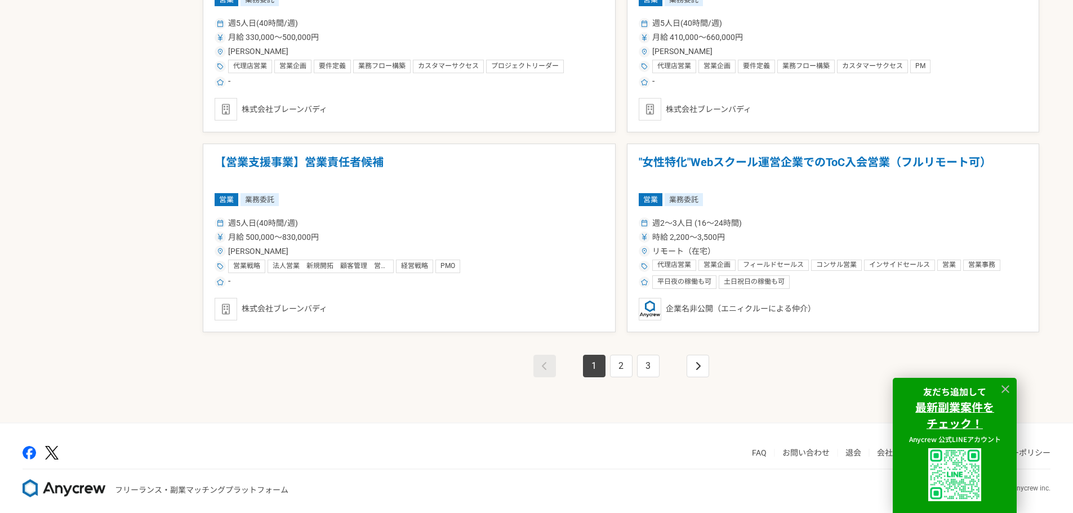
scroll to position [1939, 0]
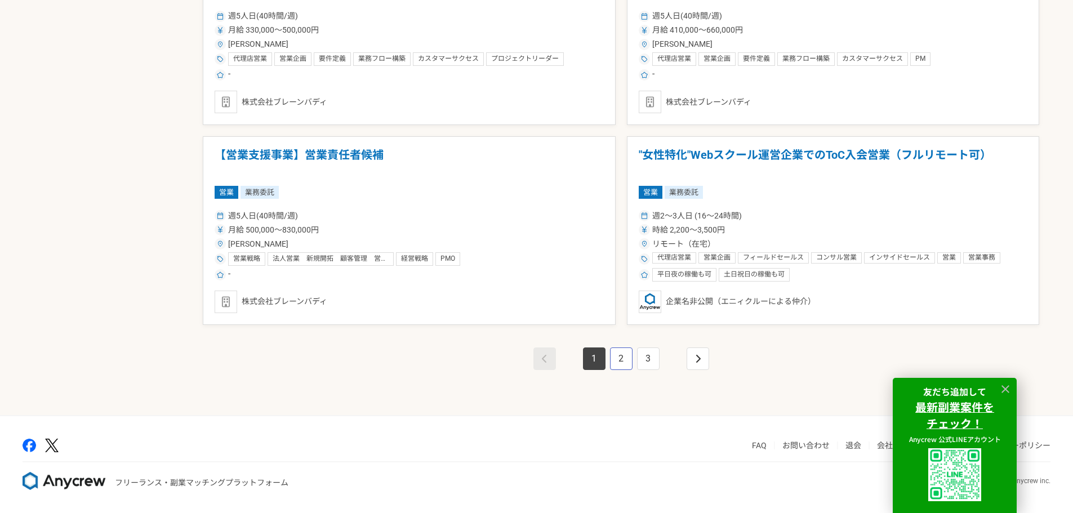
click at [618, 356] on link "2" at bounding box center [621, 359] width 23 height 23
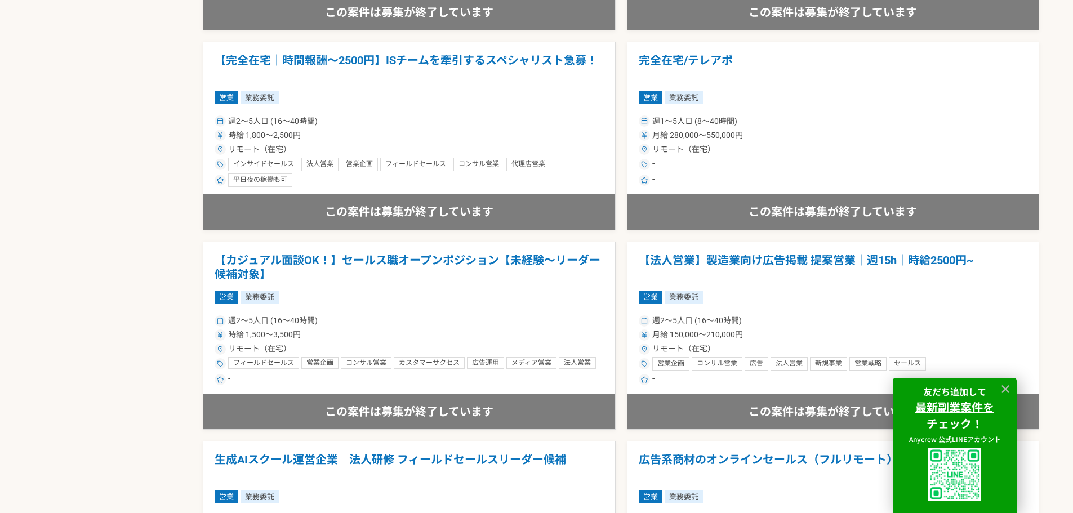
scroll to position [1859, 0]
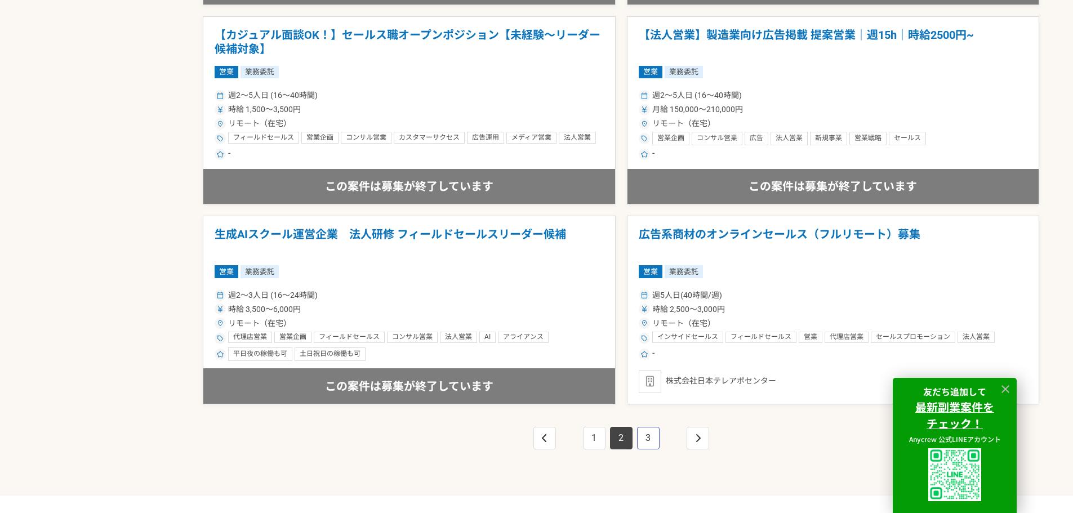
click at [645, 440] on link "3" at bounding box center [648, 438] width 23 height 23
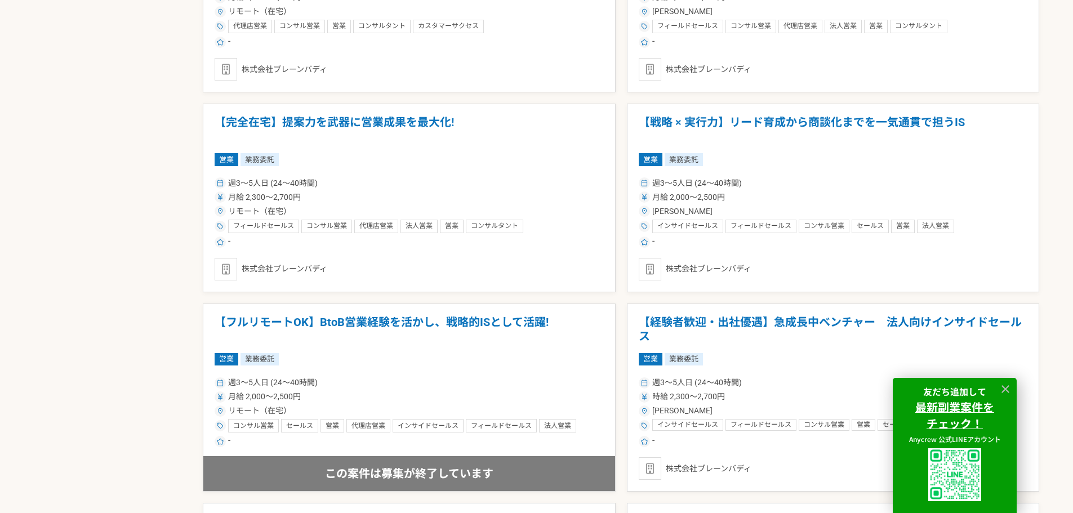
scroll to position [1014, 0]
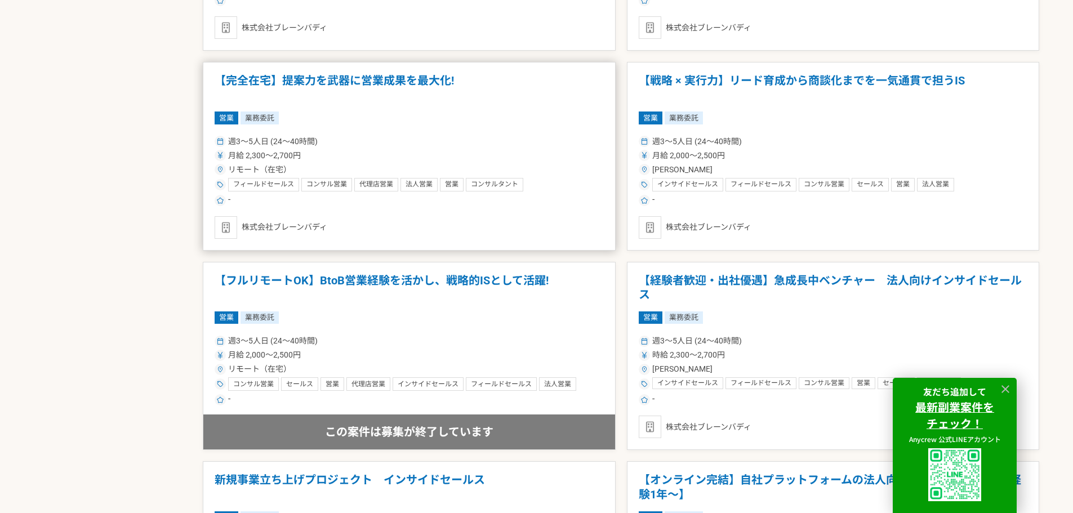
click at [356, 167] on div "リモート（在宅）" at bounding box center [409, 170] width 389 height 12
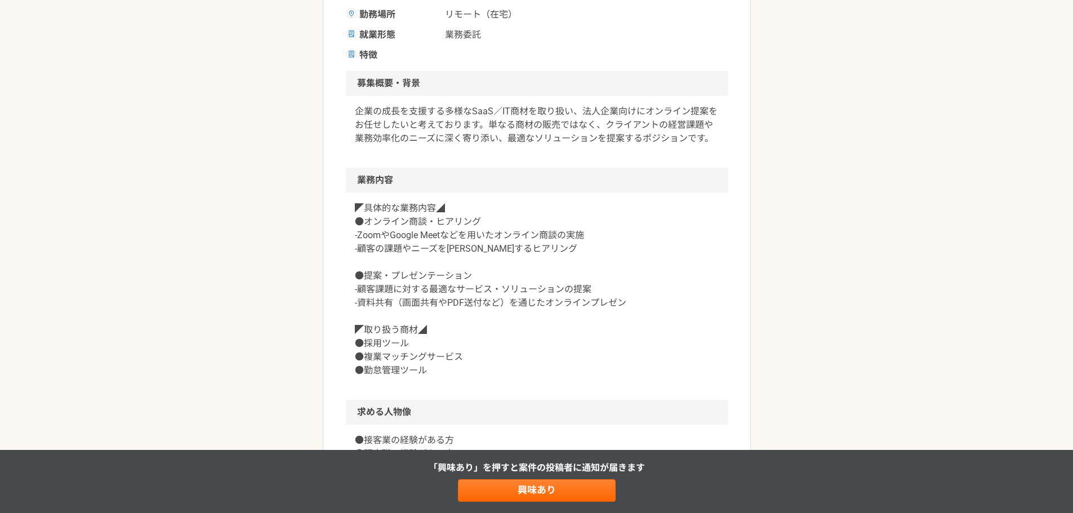
scroll to position [282, 0]
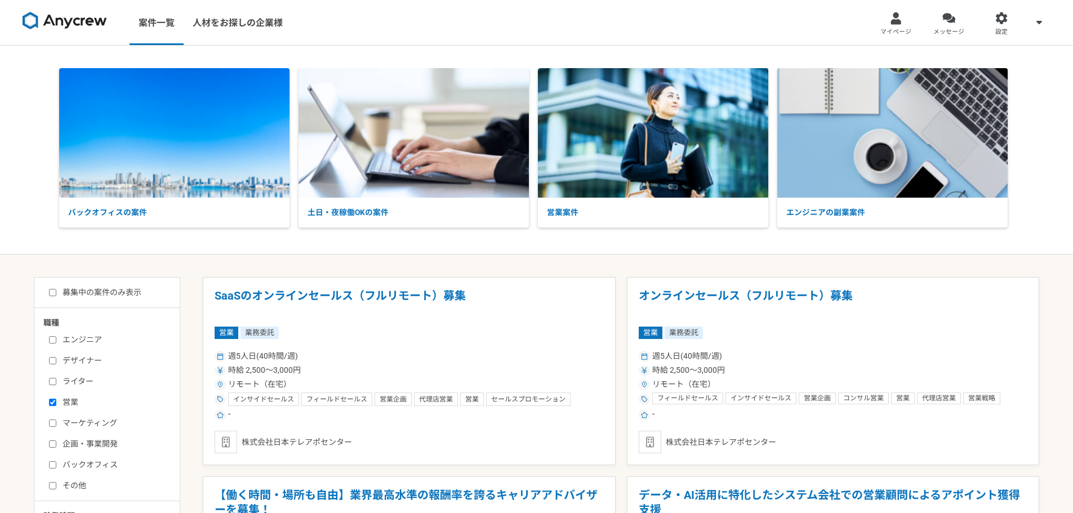
click at [60, 407] on label "営業" at bounding box center [114, 403] width 130 height 12
click at [56, 406] on input "営業" at bounding box center [52, 402] width 7 height 7
checkbox input "false"
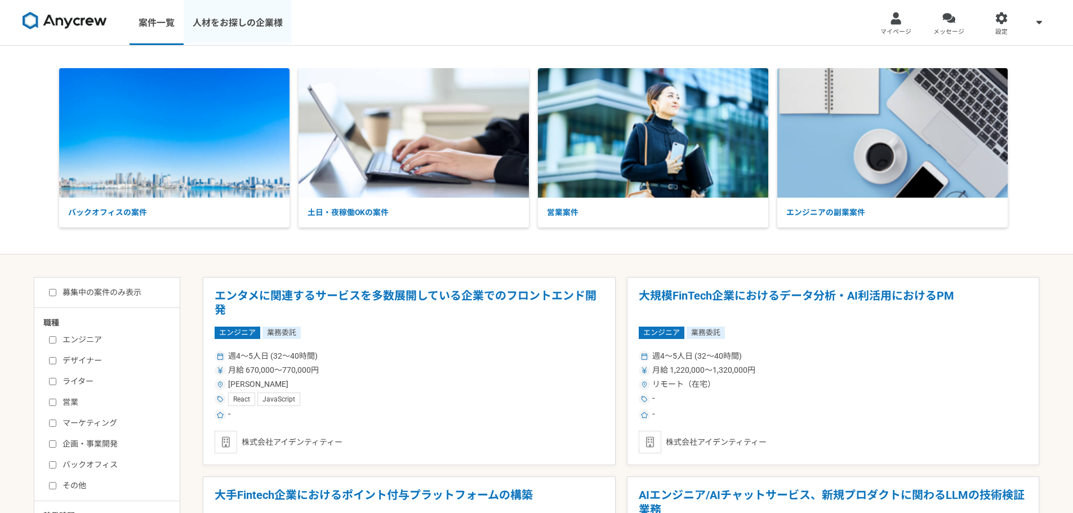
click at [210, 28] on link "人材をお探しの企業様" at bounding box center [238, 22] width 108 height 45
click at [901, 20] on div at bounding box center [896, 18] width 13 height 13
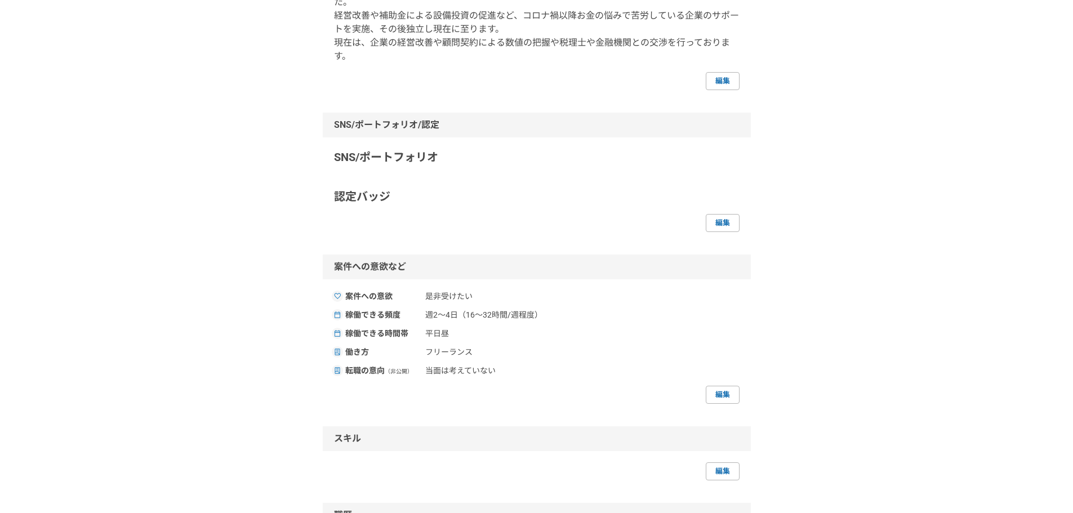
scroll to position [237, 0]
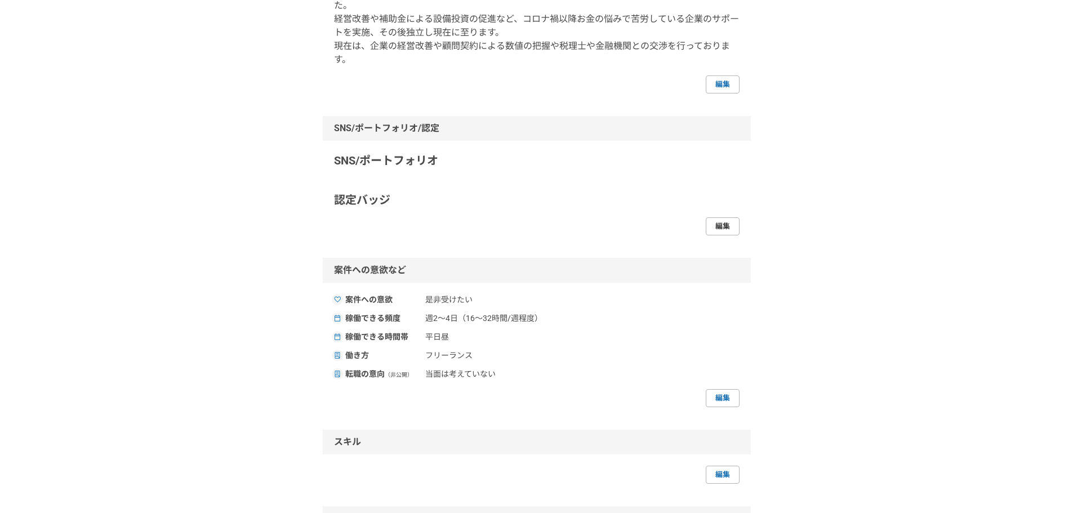
click at [729, 231] on link "編集" at bounding box center [723, 226] width 34 height 18
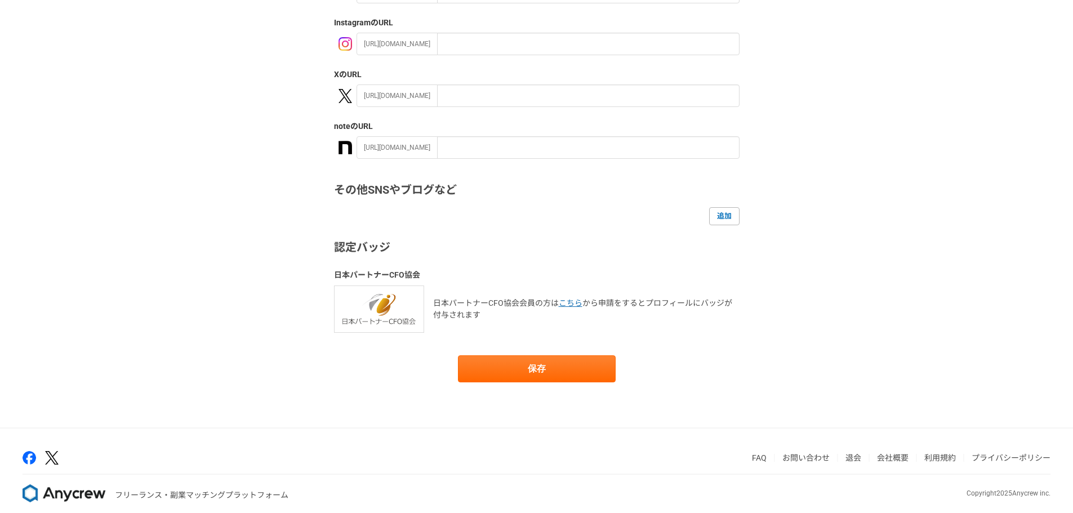
scroll to position [163, 0]
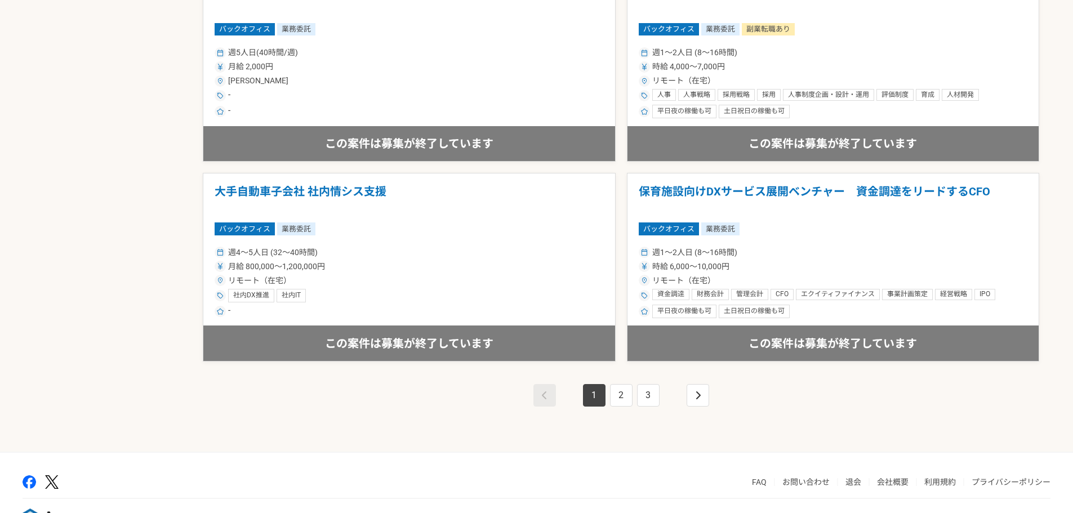
scroll to position [1916, 0]
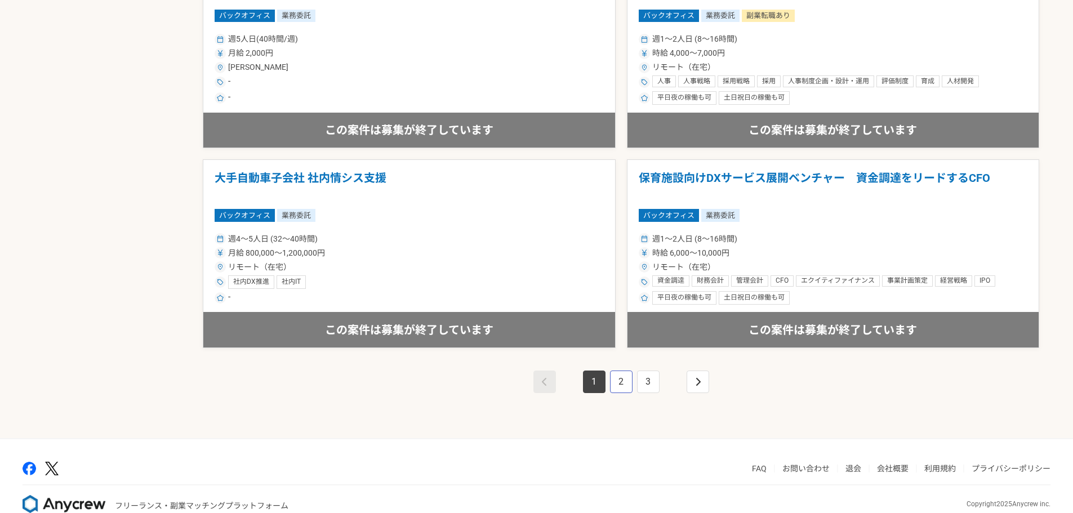
click at [625, 380] on link "2" at bounding box center [621, 382] width 23 height 23
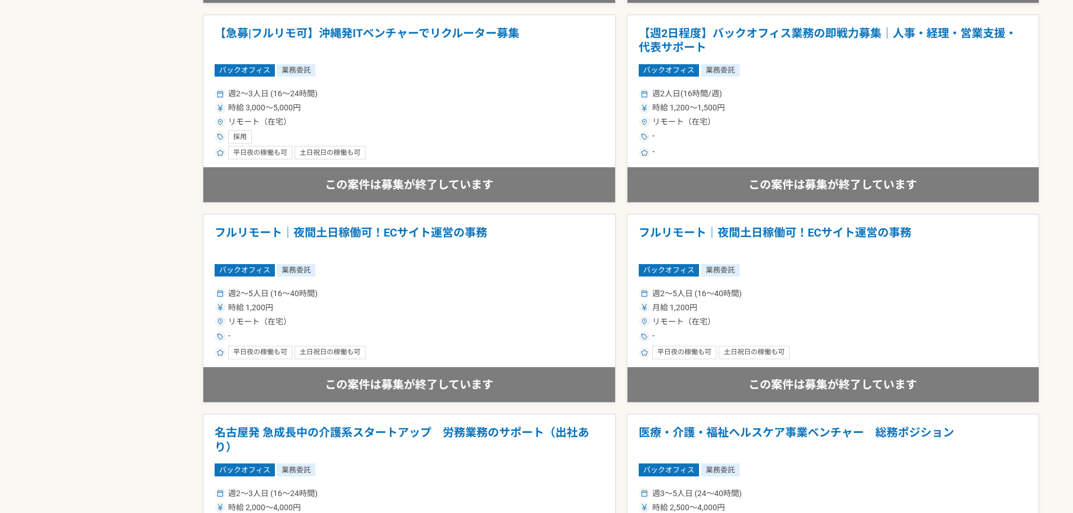
scroll to position [1296, 0]
